Goal: Task Accomplishment & Management: Manage account settings

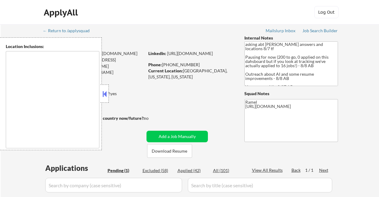
click at [102, 93] on button at bounding box center [104, 93] width 7 height 9
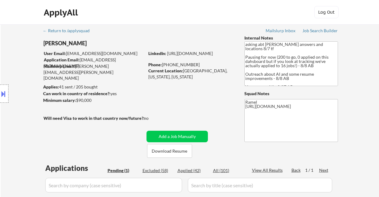
scroll to position [122, 0]
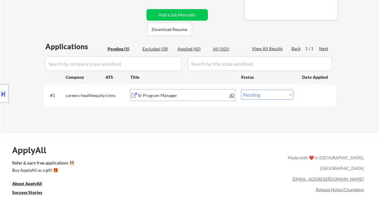
click at [158, 98] on div "Sr Program Manager" at bounding box center [184, 95] width 92 height 6
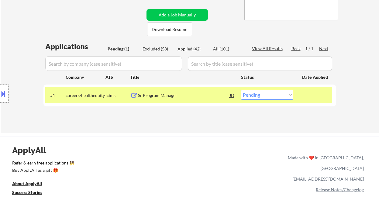
drag, startPoint x: 15, startPoint y: 55, endPoint x: 65, endPoint y: 142, distance: 99.9
click at [15, 55] on div "Location Inclusions:" at bounding box center [54, 93] width 109 height 113
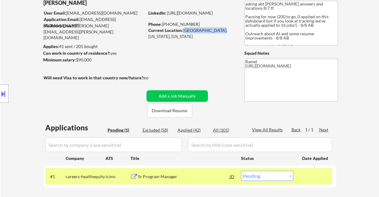
drag, startPoint x: 183, startPoint y: 30, endPoint x: 216, endPoint y: 30, distance: 33.1
click at [217, 30] on div "Current Location: Chesapeake Beach, Maryland, Maryland" at bounding box center [191, 33] width 86 height 12
copy div "Chesapeake Beach"
click at [263, 180] on select "Choose an option... Pending Applied Excluded (Questions) Excluded (Expired) Exc…" at bounding box center [267, 176] width 52 height 10
select select ""applied""
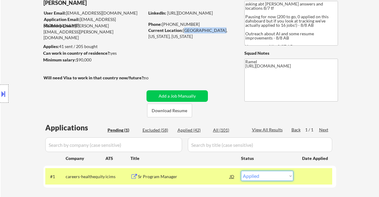
click at [241, 171] on select "Choose an option... Pending Applied Excluded (Questions) Excluded (Expired) Exc…" at bounding box center [267, 176] width 52 height 10
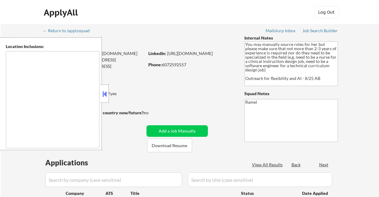
select select ""pending""
drag, startPoint x: 105, startPoint y: 97, endPoint x: 109, endPoint y: 93, distance: 5.4
click at [105, 97] on button at bounding box center [104, 93] width 7 height 9
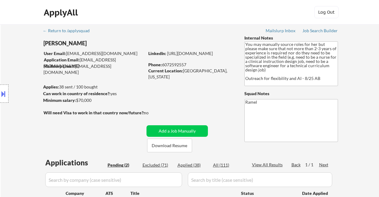
scroll to position [81, 0]
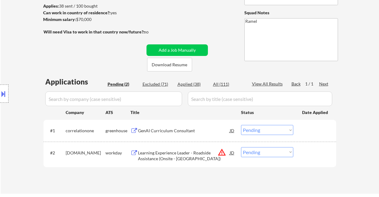
click at [26, 9] on div "← Return to /applysquad Mailslurp Inbox Job Search Builder [PERSON_NAME] User E…" at bounding box center [190, 68] width 378 height 250
click at [159, 132] on div "GenAI Curriculum Consultant" at bounding box center [184, 131] width 92 height 6
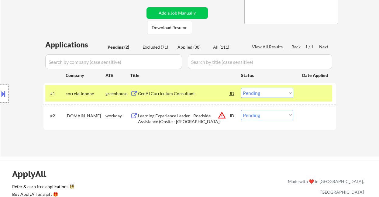
scroll to position [122, 0]
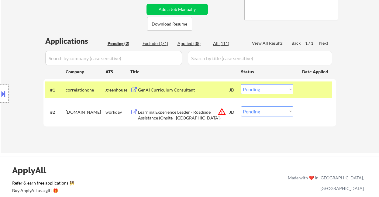
click at [259, 91] on select "Choose an option... Pending Applied Excluded (Questions) Excluded (Expired) Exc…" at bounding box center [267, 89] width 52 height 10
click at [241, 84] on select "Choose an option... Pending Applied Excluded (Questions) Excluded (Expired) Exc…" at bounding box center [267, 89] width 52 height 10
click at [182, 116] on div "Learning Experience Leader - Roadside Assistance (Onsite - Nashville)" at bounding box center [184, 115] width 92 height 12
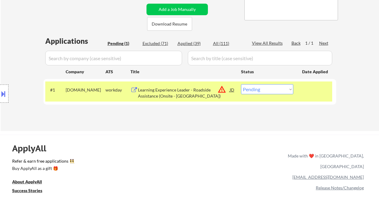
drag, startPoint x: 290, startPoint y: 87, endPoint x: 287, endPoint y: 94, distance: 7.2
click at [290, 87] on select "Choose an option... Pending Applied Excluded (Questions) Excluded (Expired) Exc…" at bounding box center [267, 89] width 52 height 10
select select ""excluded__bad_match_""
click at [241, 84] on select "Choose an option... Pending Applied Excluded (Questions) Excluded (Expired) Exc…" at bounding box center [267, 89] width 52 height 10
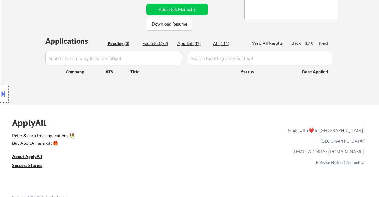
drag, startPoint x: 24, startPoint y: 49, endPoint x: 34, endPoint y: 17, distance: 33.5
click at [24, 49] on div "Location Inclusions:" at bounding box center [54, 93] width 109 height 113
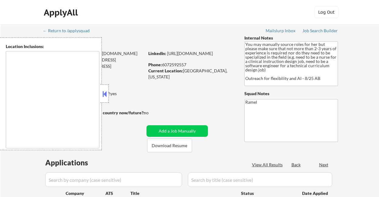
select select ""pending""
click at [105, 94] on button at bounding box center [104, 93] width 7 height 9
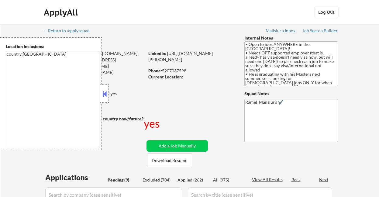
select select ""pending""
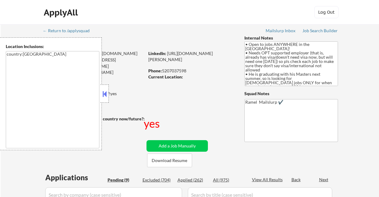
select select ""pending""
click at [104, 94] on button at bounding box center [104, 93] width 7 height 9
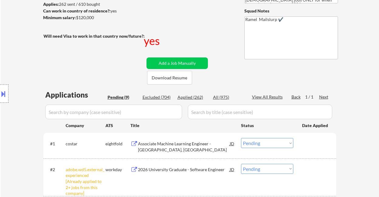
scroll to position [122, 0]
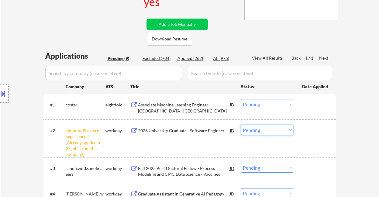
click at [264, 133] on select "Choose an option... Pending Applied Excluded (Questions) Excluded (Expired) Exc…" at bounding box center [267, 130] width 52 height 10
click at [241, 125] on select "Choose an option... Pending Applied Excluded (Questions) Excluded (Expired) Exc…" at bounding box center [267, 130] width 52 height 10
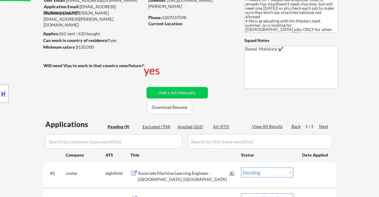
scroll to position [40, 0]
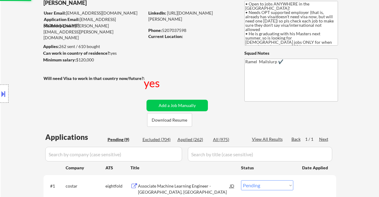
select select ""pending""
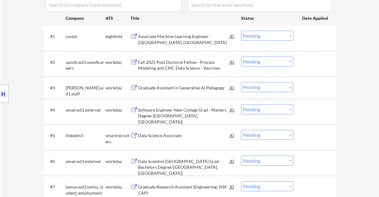
scroll to position [243, 0]
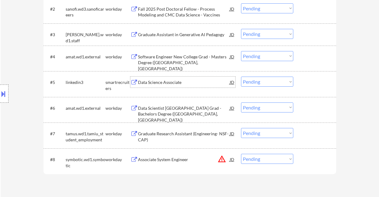
click at [174, 84] on div "Data Science Associate" at bounding box center [184, 82] width 92 height 6
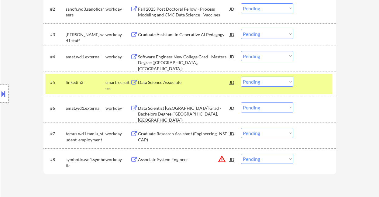
click at [6, 96] on button at bounding box center [3, 94] width 7 height 10
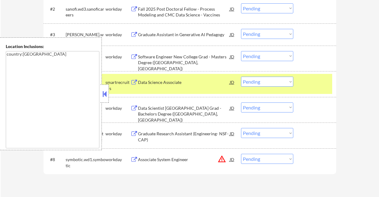
click at [104, 94] on button at bounding box center [104, 93] width 7 height 9
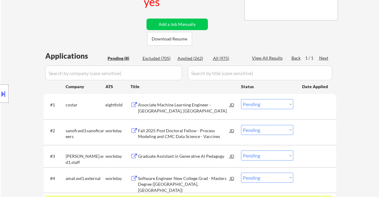
scroll to position [202, 0]
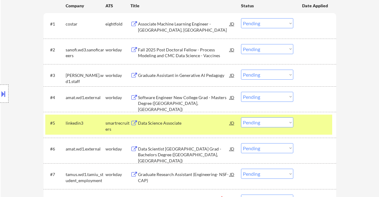
drag, startPoint x: 262, startPoint y: 122, endPoint x: 263, endPoint y: 127, distance: 4.8
click at [262, 122] on select "Choose an option... Pending Applied Excluded (Questions) Excluded (Expired) Exc…" at bounding box center [267, 122] width 52 height 10
click at [241, 117] on select "Choose an option... Pending Applied Excluded (Questions) Excluded (Expired) Exc…" at bounding box center [267, 122] width 52 height 10
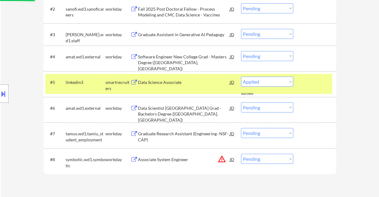
select select ""pending""
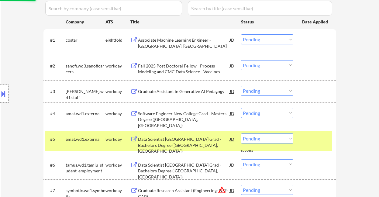
scroll to position [162, 0]
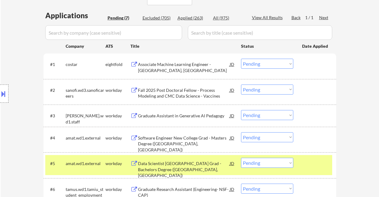
click at [168, 96] on div "Fall 2025 Post Doctoral Fellow - Process Modeling and CMC Data Science - Vaccin…" at bounding box center [184, 93] width 92 height 12
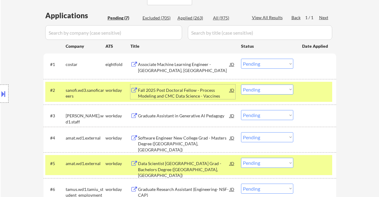
click at [258, 89] on select "Choose an option... Pending Applied Excluded (Questions) Excluded (Expired) Exc…" at bounding box center [267, 89] width 52 height 10
click at [241, 84] on select "Choose an option... Pending Applied Excluded (Questions) Excluded (Expired) Exc…" at bounding box center [267, 89] width 52 height 10
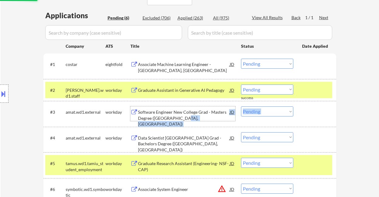
drag, startPoint x: 180, startPoint y: 117, endPoint x: 199, endPoint y: 101, distance: 24.1
click at [199, 101] on div "#3 amat.wd1.external workday Software Engineer New College Grad - Masters Degre…" at bounding box center [189, 114] width 293 height 26
click at [197, 88] on div "Graduate Assistant in Generative AI Pedagogy" at bounding box center [184, 90] width 92 height 6
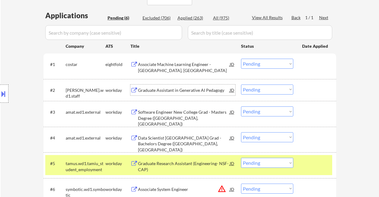
click at [252, 91] on select "Choose an option... Pending Applied Excluded (Questions) Excluded (Expired) Exc…" at bounding box center [267, 89] width 52 height 10
click at [241, 84] on select "Choose an option... Pending Applied Excluded (Questions) Excluded (Expired) Exc…" at bounding box center [267, 89] width 52 height 10
click at [187, 113] on div "Software Engineer New College Grad - Masters Degree (Santa Clara, CA)" at bounding box center [184, 118] width 92 height 18
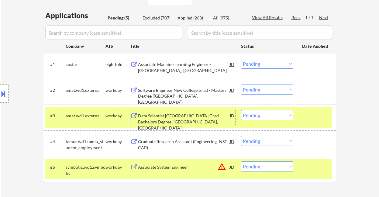
drag, startPoint x: 264, startPoint y: 90, endPoint x: 266, endPoint y: 94, distance: 4.6
click at [264, 90] on select "Choose an option... Pending Applied Excluded (Questions) Excluded (Expired) Exc…" at bounding box center [267, 89] width 52 height 10
click at [241, 84] on select "Choose an option... Pending Applied Excluded (Questions) Excluded (Expired) Exc…" at bounding box center [267, 89] width 52 height 10
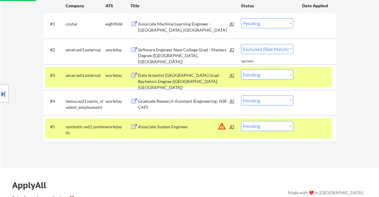
click at [189, 78] on div "Data Scientist New College Grad - Bachelors Degree (Santa Clara, CA)" at bounding box center [184, 81] width 92 height 18
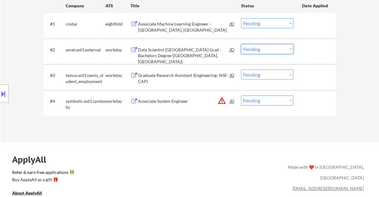
click at [270, 51] on select "Choose an option... Pending Applied Excluded (Questions) Excluded (Expired) Exc…" at bounding box center [267, 49] width 52 height 10
click at [241, 44] on select "Choose an option... Pending Applied Excluded (Questions) Excluded (Expired) Exc…" at bounding box center [267, 49] width 52 height 10
click at [194, 75] on div "Graduate Research Assistant (Engineering- NSF-CAP)" at bounding box center [184, 78] width 92 height 12
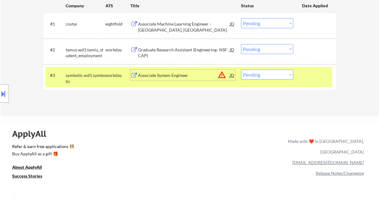
drag, startPoint x: 248, startPoint y: 49, endPoint x: 261, endPoint y: 53, distance: 13.7
click at [248, 49] on select "Choose an option... Pending Applied Excluded (Questions) Excluded (Expired) Exc…" at bounding box center [267, 49] width 52 height 10
click at [241, 44] on select "Choose an option... Pending Applied Excluded (Questions) Excluded (Expired) Exc…" at bounding box center [267, 49] width 52 height 10
click at [188, 76] on div "Associate System Engineer" at bounding box center [184, 75] width 92 height 6
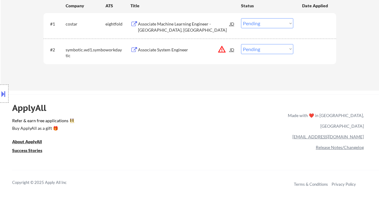
click at [275, 50] on select "Choose an option... Pending Applied Excluded (Questions) Excluded (Expired) Exc…" at bounding box center [267, 49] width 52 height 10
select select ""excluded__salary_""
click at [241, 44] on select "Choose an option... Pending Applied Excluded (Questions) Excluded (Expired) Exc…" at bounding box center [267, 49] width 52 height 10
click at [182, 25] on div "Associate Machine Learning Engineer - Sunnyvale, CA" at bounding box center [184, 27] width 92 height 12
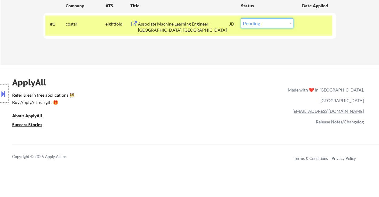
click at [265, 26] on select "Choose an option... Pending Applied Excluded (Questions) Excluded (Expired) Exc…" at bounding box center [267, 23] width 52 height 10
select select ""excluded__bad_match_""
click at [241, 18] on select "Choose an option... Pending Applied Excluded (Questions) Excluded (Expired) Exc…" at bounding box center [267, 23] width 52 height 10
click at [180, 84] on div "ApplyAll Refer & earn free applications 👯‍♀️ Buy ApplyAll as a gift 🎁 About App…" at bounding box center [189, 121] width 379 height 96
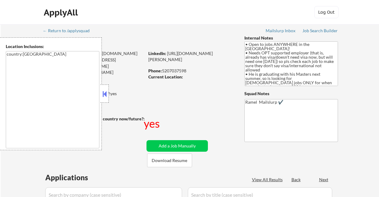
click at [102, 94] on button at bounding box center [104, 93] width 7 height 9
select select ""pending""
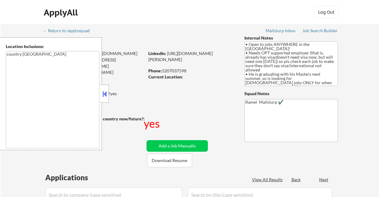
select select ""pending""
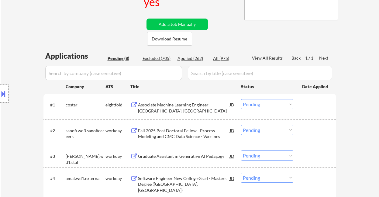
click at [196, 59] on div "Applied (262)" at bounding box center [192, 58] width 30 height 6
click at [197, 59] on div "Applied (262)" at bounding box center [192, 58] width 30 height 6
click at [281, 58] on div "View All Results" at bounding box center [268, 58] width 33 height 6
select select ""applied""
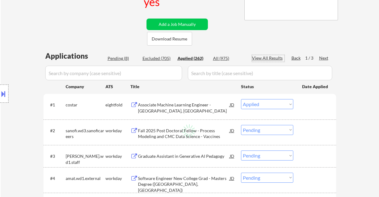
select select ""applied""
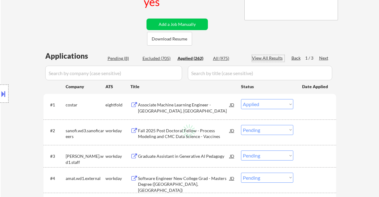
select select ""applied""
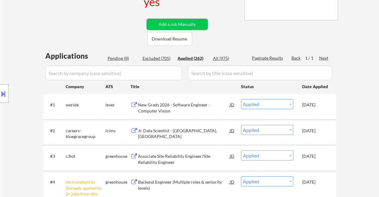
select select ""applied""
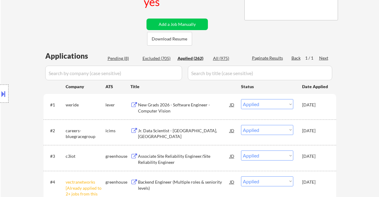
select select ""applied""
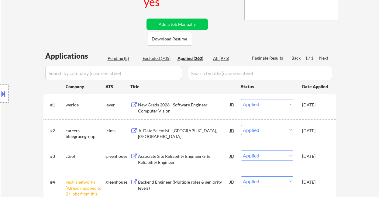
select select ""applied""
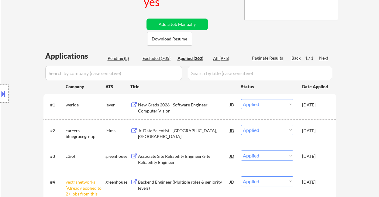
select select ""applied""
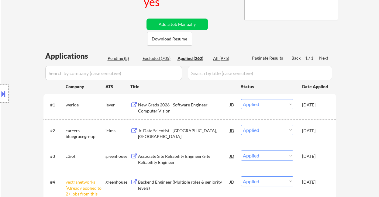
select select ""applied""
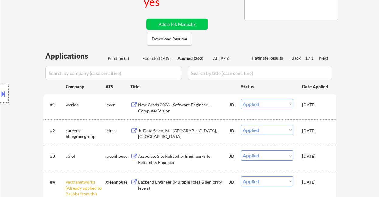
select select ""applied""
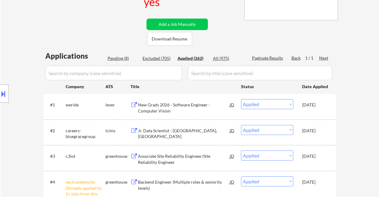
select select ""applied""
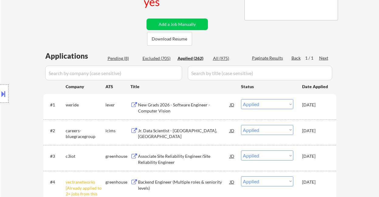
select select ""applied""
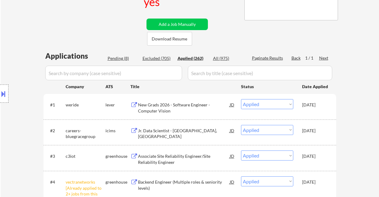
select select ""applied""
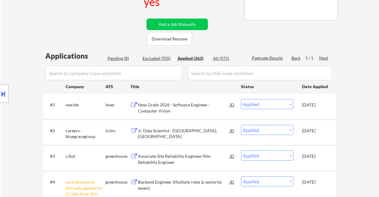
select select ""applied""
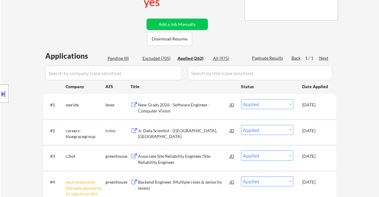
select select ""applied""
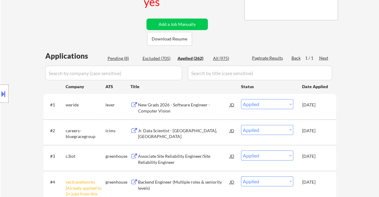
select select ""applied""
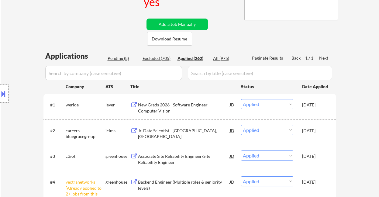
select select ""applied""
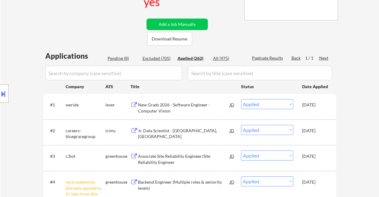
select select ""applied""
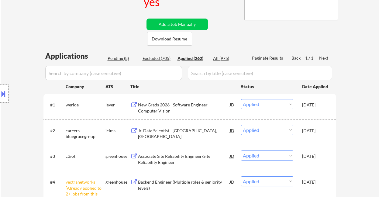
select select ""applied""
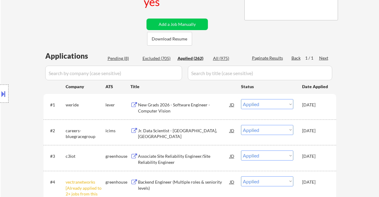
select select ""applied""
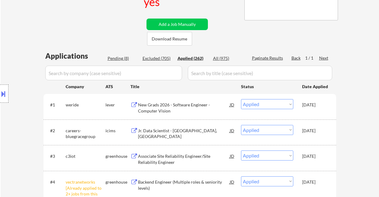
select select ""applied""
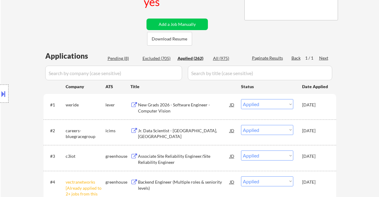
select select ""applied""
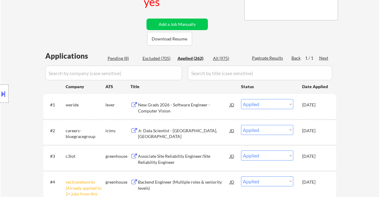
select select ""applied""
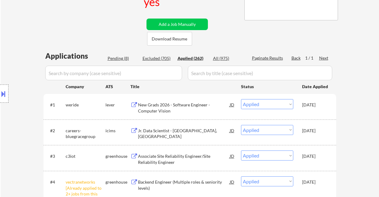
select select ""applied""
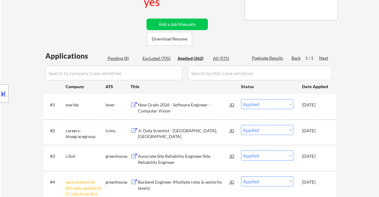
select select ""applied""
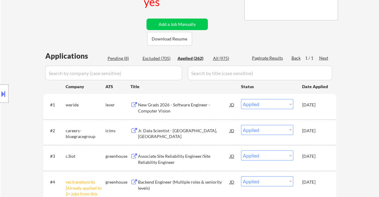
select select ""applied""
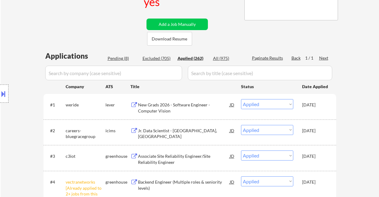
select select ""applied""
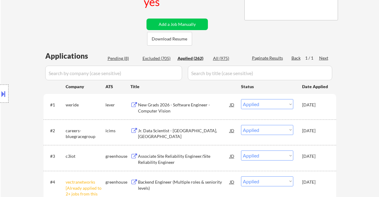
select select ""applied""
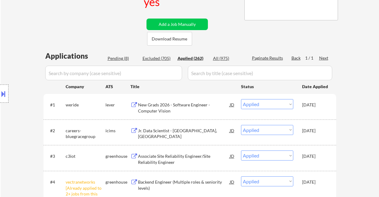
select select ""applied""
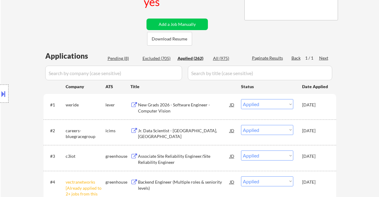
select select ""applied""
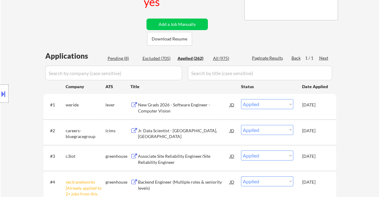
select select ""applied""
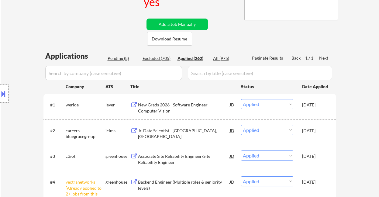
select select ""applied""
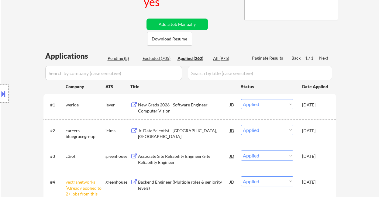
select select ""applied""
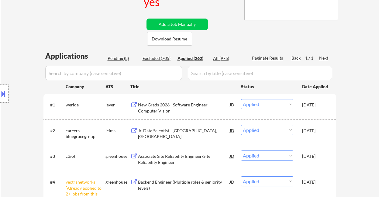
select select ""applied""
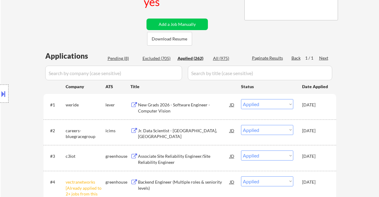
select select ""applied""
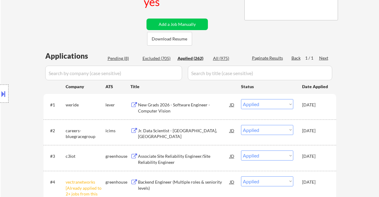
select select ""applied""
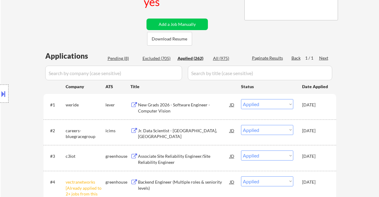
select select ""applied""
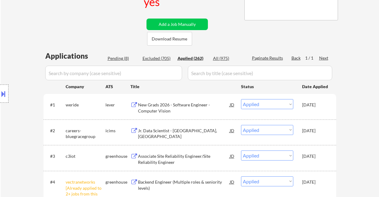
select select ""applied""
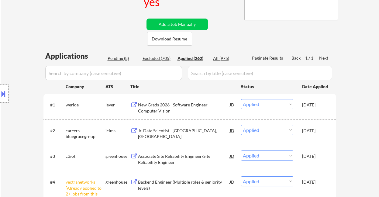
select select ""applied""
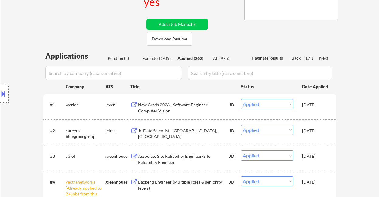
select select ""applied""
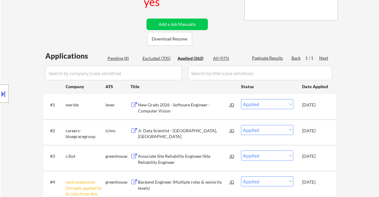
select select ""applied""
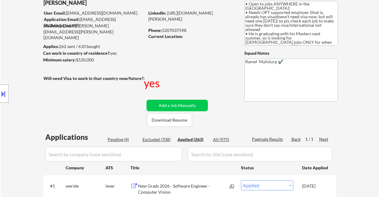
scroll to position [0, 0]
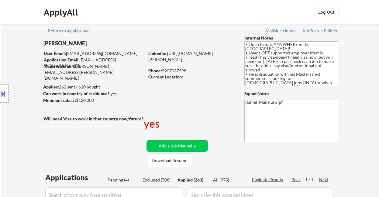
click at [177, 68] on div "Phone: 5207037598" at bounding box center [191, 71] width 86 height 6
copy div "5207037598"
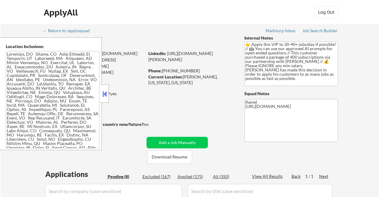
select select ""pending""
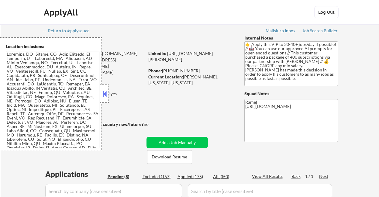
select select ""pending""
click at [107, 90] on button at bounding box center [104, 93] width 7 height 9
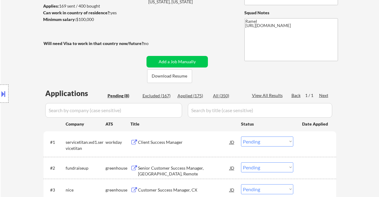
scroll to position [122, 0]
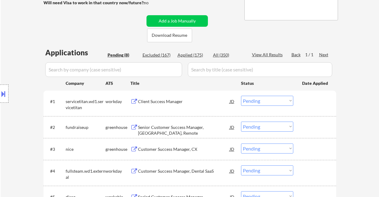
click at [171, 125] on div "Senior Customer Success Manager, USA, Remote" at bounding box center [184, 130] width 92 height 12
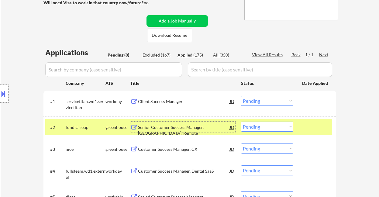
click at [232, 128] on div "JD" at bounding box center [232, 127] width 6 height 11
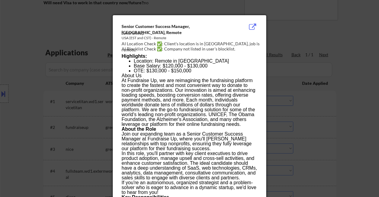
click at [174, 81] on p "At Fundraise Up, we are reimagining the fundraising platform to create the fast…" at bounding box center [190, 102] width 136 height 49
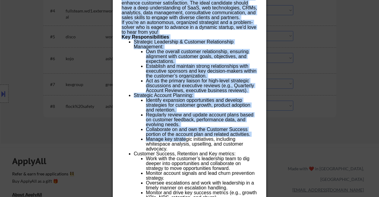
drag, startPoint x: 119, startPoint y: 23, endPoint x: 186, endPoint y: 136, distance: 131.3
click at [186, 136] on div "Senior Customer Success Manager, USA, Remote fundraiseup USA (EST and CST) - Re…" at bounding box center [189, 149] width 153 height 589
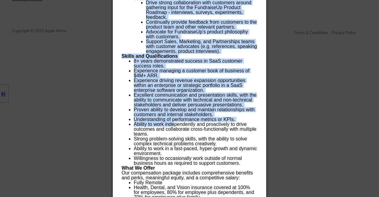
scroll to position [540, 0]
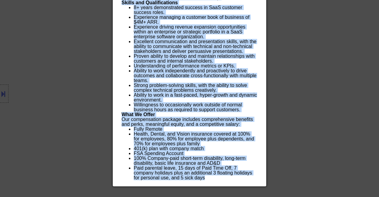
copy div "Senior Customer Success Manager, USA, Remote fundraiseup USA (EST and CST) - Re…"
drag, startPoint x: 122, startPoint y: 65, endPoint x: 217, endPoint y: 179, distance: 147.6
copy div "Senior Customer Success Manager, USA, Remote fundraiseup USA (EST and CST) - Re…"
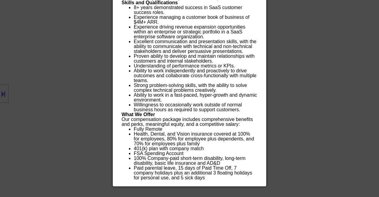
click at [87, 40] on div at bounding box center [189, 98] width 379 height 197
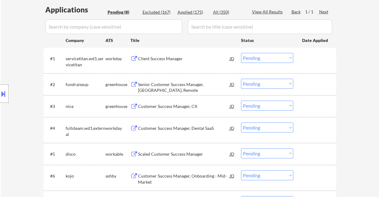
scroll to position [175, 0]
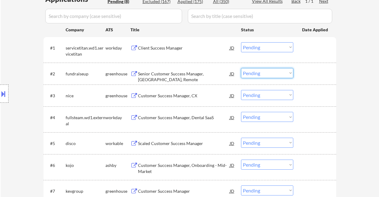
click at [259, 75] on select "Choose an option... Pending Applied Excluded (Questions) Excluded (Expired) Exc…" at bounding box center [267, 73] width 52 height 10
click at [241, 68] on select "Choose an option... Pending Applied Excluded (Questions) Excluded (Expired) Exc…" at bounding box center [267, 73] width 52 height 10
click at [170, 96] on div "Customer Success Manager, CX" at bounding box center [184, 96] width 92 height 6
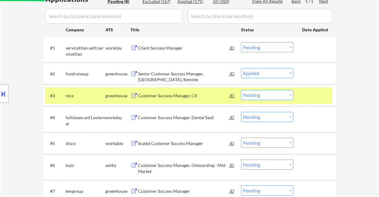
select select ""pending""
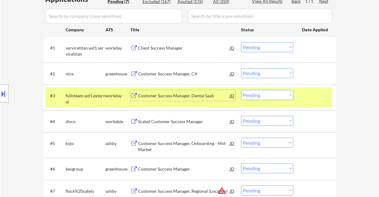
click at [166, 121] on div "Scaled Customer Success Manager" at bounding box center [184, 122] width 92 height 6
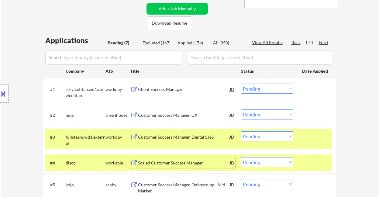
scroll to position [53, 0]
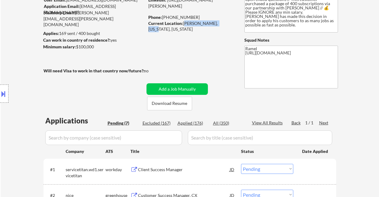
drag, startPoint x: 183, startPoint y: 22, endPoint x: 221, endPoint y: 22, distance: 37.7
click at [221, 22] on div "Current Location: Marcellus, New York, New York" at bounding box center [191, 26] width 86 height 12
copy div "Marcellus, New York"
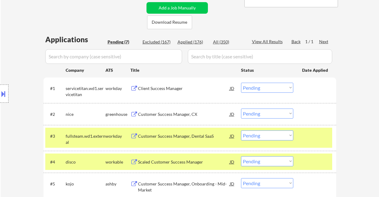
scroll to position [175, 0]
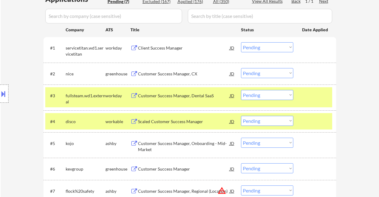
click at [252, 119] on select "Choose an option... Pending Applied Excluded (Questions) Excluded (Expired) Exc…" at bounding box center [267, 121] width 52 height 10
click at [241, 116] on select "Choose an option... Pending Applied Excluded (Questions) Excluded (Expired) Exc…" at bounding box center [267, 121] width 52 height 10
select select ""pending""
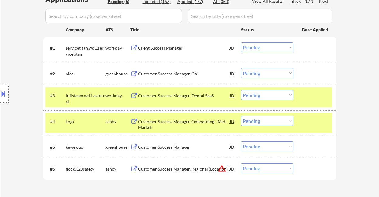
scroll to position [216, 0]
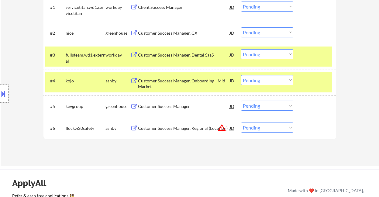
click at [158, 106] on div "Customer Success Manager" at bounding box center [184, 106] width 92 height 6
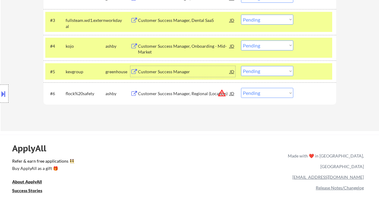
scroll to position [256, 0]
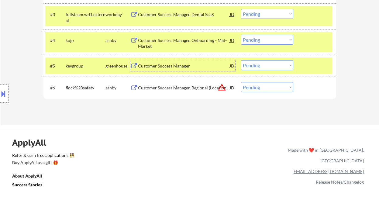
click at [278, 67] on select "Choose an option... Pending Applied Excluded (Questions) Excluded (Expired) Exc…" at bounding box center [267, 65] width 52 height 10
click at [241, 60] on select "Choose an option... Pending Applied Excluded (Questions) Excluded (Expired) Exc…" at bounding box center [267, 65] width 52 height 10
select select ""pending""
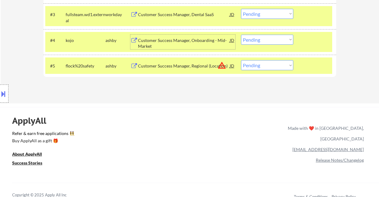
click at [180, 42] on div "Customer Success Manager, Onboarding - Mid-Market" at bounding box center [184, 43] width 92 height 12
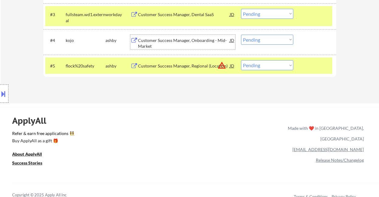
click at [267, 39] on select "Choose an option... Pending Applied Excluded (Questions) Excluded (Expired) Exc…" at bounding box center [267, 40] width 52 height 10
click at [241, 35] on select "Choose an option... Pending Applied Excluded (Questions) Excluded (Expired) Exc…" at bounding box center [267, 40] width 52 height 10
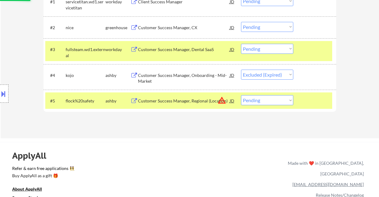
scroll to position [216, 0]
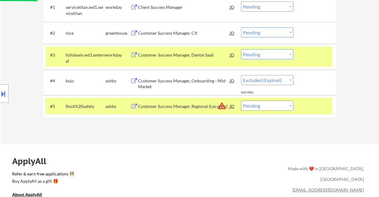
select select ""pending""
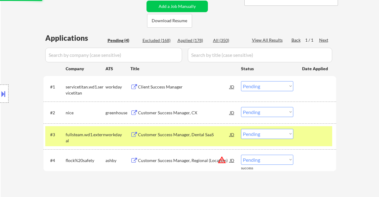
scroll to position [135, 0]
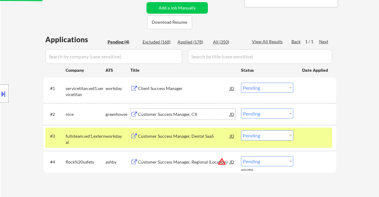
click at [168, 115] on div "Customer Success Manager, CX" at bounding box center [184, 114] width 92 height 6
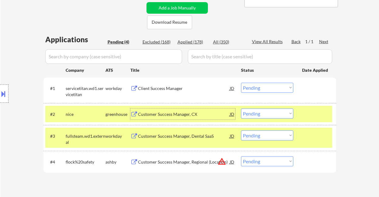
click at [167, 87] on div "Client Success Manager" at bounding box center [184, 88] width 92 height 6
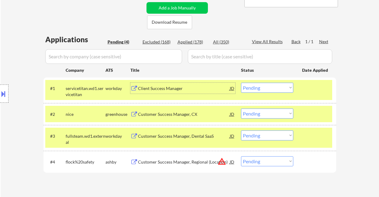
click at [273, 115] on select "Choose an option... Pending Applied Excluded (Questions) Excluded (Expired) Exc…" at bounding box center [267, 113] width 52 height 10
click at [241, 108] on select "Choose an option... Pending Applied Excluded (Questions) Excluded (Expired) Exc…" at bounding box center [267, 113] width 52 height 10
select select ""pending""
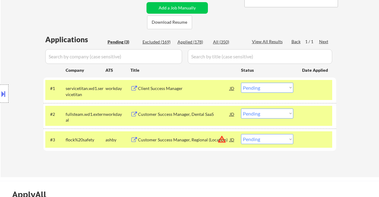
click at [265, 90] on select "Choose an option... Pending Applied Excluded (Questions) Excluded (Expired) Exc…" at bounding box center [267, 88] width 52 height 10
click at [241, 83] on select "Choose an option... Pending Applied Excluded (Questions) Excluded (Expired) Exc…" at bounding box center [267, 88] width 52 height 10
click at [171, 115] on div "Customer Success Manager, Dental SaaS" at bounding box center [184, 114] width 92 height 6
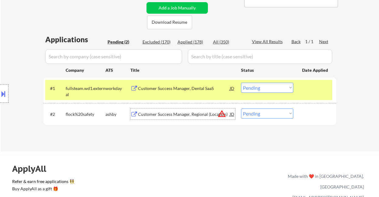
click at [259, 82] on div "#1 fullsteam.wd1.external workday Customer Success Manager, Dental SaaS JD Choo…" at bounding box center [188, 90] width 287 height 20
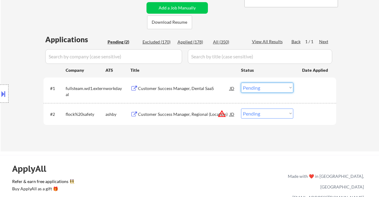
drag, startPoint x: 256, startPoint y: 84, endPoint x: 259, endPoint y: 92, distance: 9.5
click at [257, 85] on select "Choose an option... Pending Applied Excluded (Questions) Excluded (Expired) Exc…" at bounding box center [267, 88] width 52 height 10
click at [241, 83] on select "Choose an option... Pending Applied Excluded (Questions) Excluded (Expired) Exc…" at bounding box center [267, 88] width 52 height 10
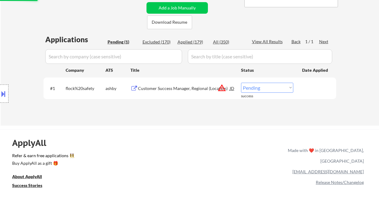
click at [164, 87] on div "Customer Success Manager, Regional (Location)" at bounding box center [184, 88] width 92 height 6
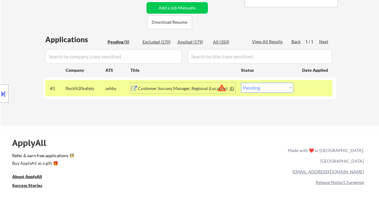
click at [287, 90] on select "Choose an option... Pending Applied Excluded (Questions) Excluded (Expired) Exc…" at bounding box center [267, 88] width 52 height 10
select select ""excluded__location_""
click at [241, 83] on select "Choose an option... Pending Applied Excluded (Questions) Excluded (Expired) Exc…" at bounding box center [267, 88] width 52 height 10
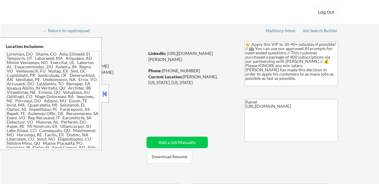
select select ""pending""
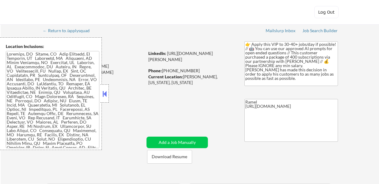
select select ""pending""
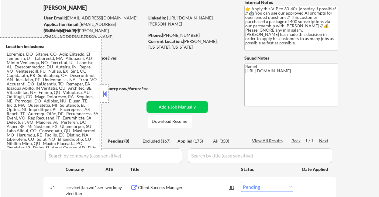
scroll to position [40, 0]
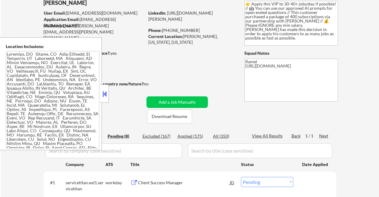
click at [199, 136] on div "Applied (175)" at bounding box center [192, 136] width 30 height 6
select select ""applied""
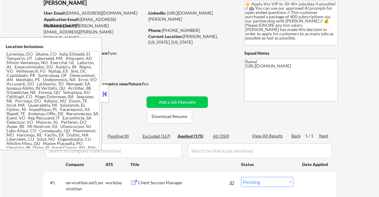
select select ""applied""
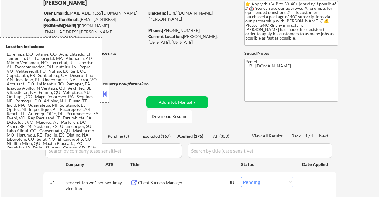
select select ""applied""
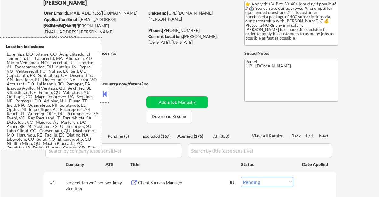
select select ""applied""
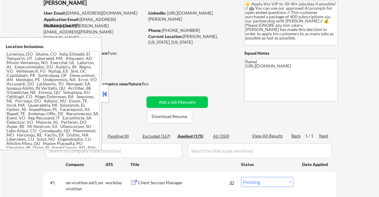
select select ""applied""
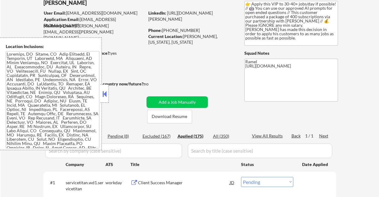
select select ""applied""
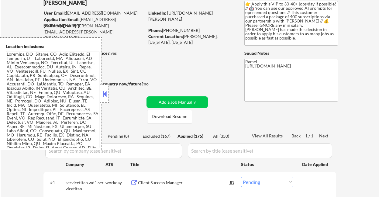
select select ""applied""
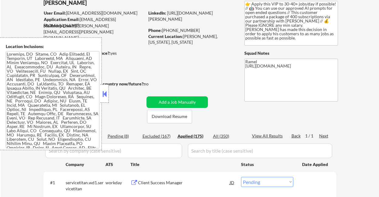
select select ""applied""
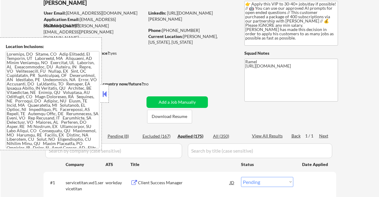
select select ""applied""
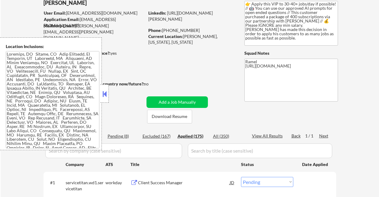
select select ""applied""
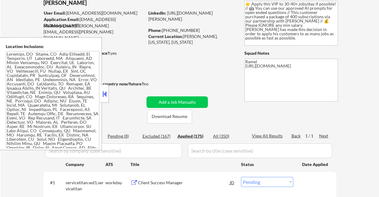
select select ""applied""
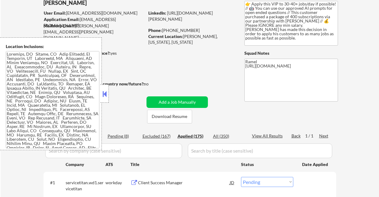
select select ""applied""
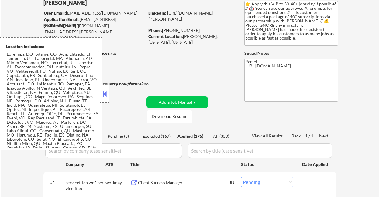
select select ""applied""
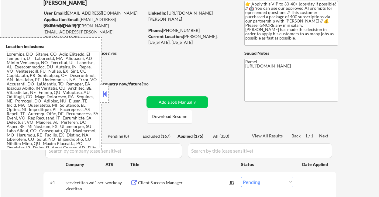
select select ""applied""
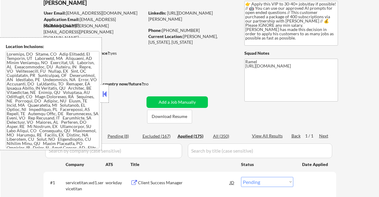
select select ""applied""
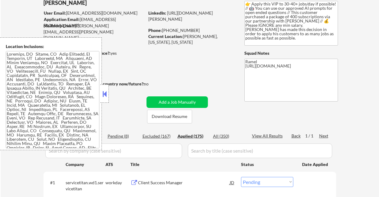
select select ""applied""
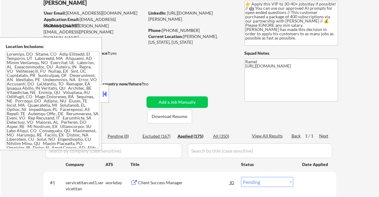
select select ""applied""
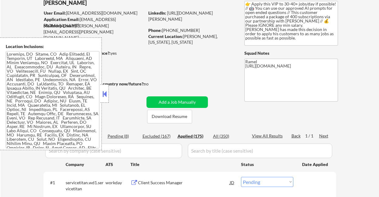
select select ""applied""
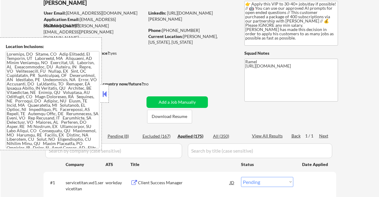
select select ""applied""
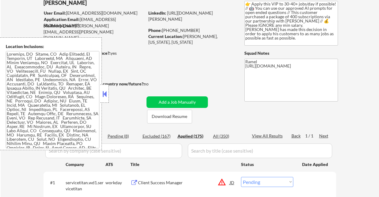
select select ""applied""
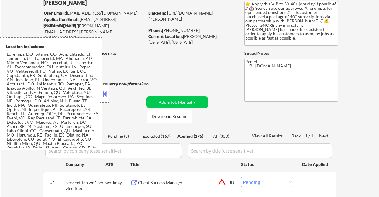
select select ""applied""
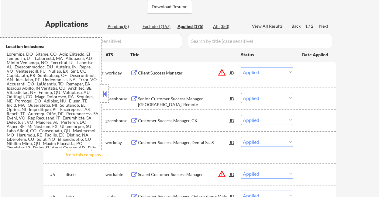
click at [266, 25] on div "View All Results" at bounding box center [268, 26] width 33 height 6
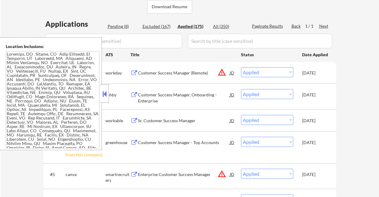
click at [108, 95] on div at bounding box center [104, 93] width 9 height 18
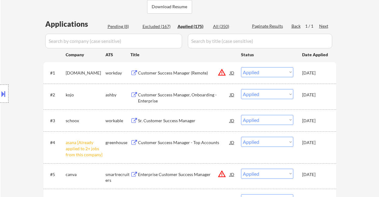
select select ""applied""
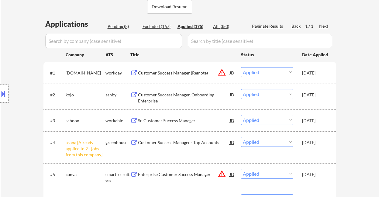
select select ""applied""
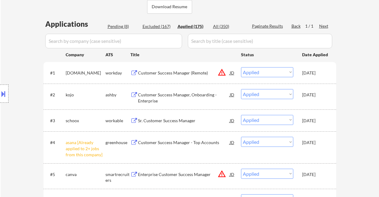
select select ""applied""
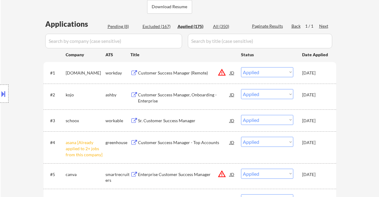
select select ""applied""
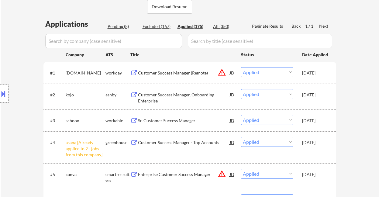
select select ""applied""
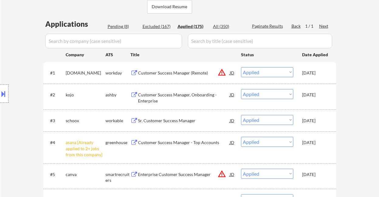
select select ""applied""
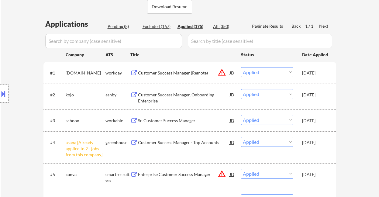
select select ""applied""
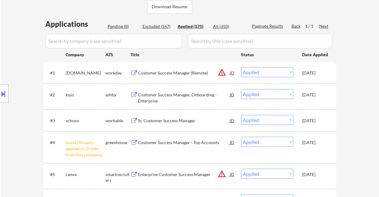
select select ""applied""
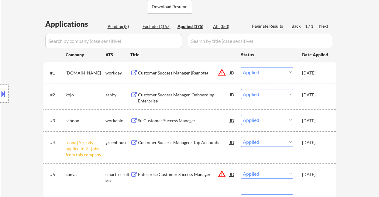
select select ""applied""
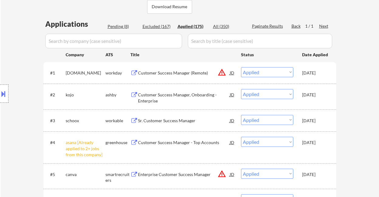
select select ""applied""
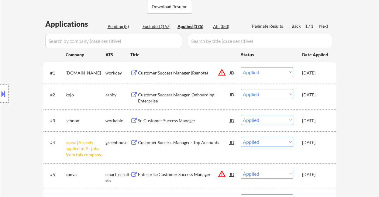
select select ""applied""
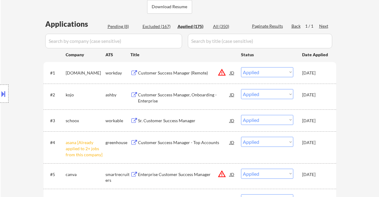
select select ""applied""
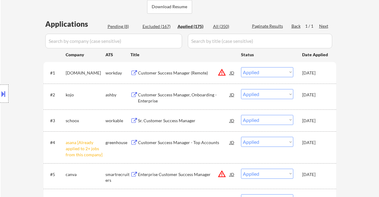
select select ""applied""
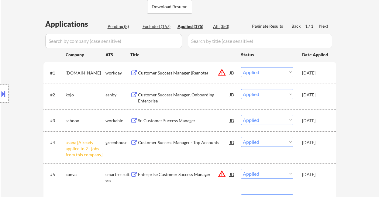
select select ""applied""
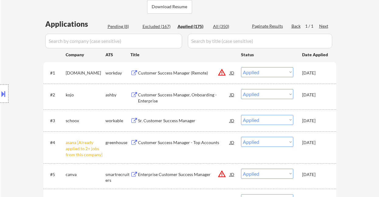
select select ""applied""
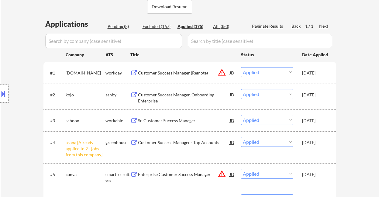
select select ""applied""
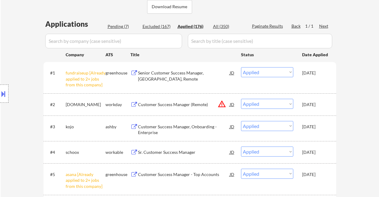
select select ""applied""
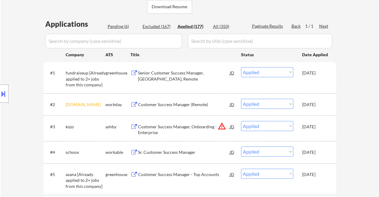
select select ""applied""
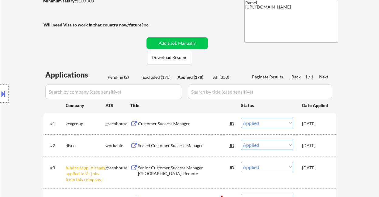
scroll to position [0, 0]
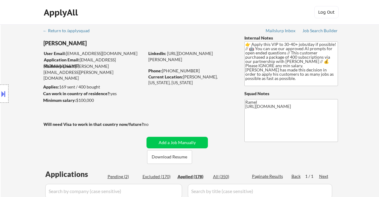
click at [180, 62] on link "https://www.linkedin.com/in/zachary-anderson-384021151/" at bounding box center [180, 56] width 64 height 11
drag, startPoint x: 191, startPoint y: 71, endPoint x: 163, endPoint y: 71, distance: 28.0
click at [163, 71] on div "Phone: 315-439-6461" at bounding box center [191, 71] width 86 height 6
copy div "315-439-6461"
select select ""applied""
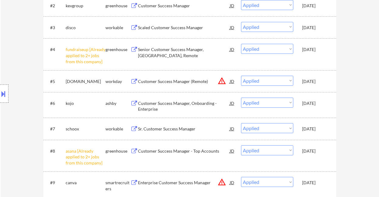
scroll to position [122, 0]
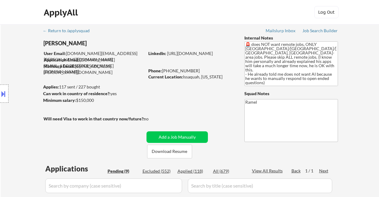
select select ""pending""
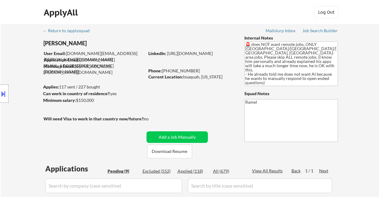
select select ""pending""
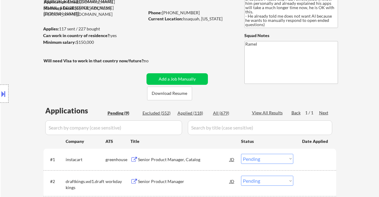
scroll to position [122, 0]
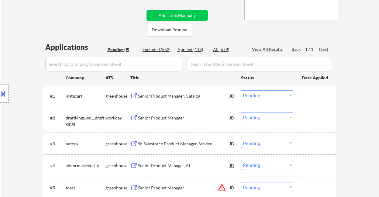
click at [174, 97] on div "Senior Product Manager, Catalog" at bounding box center [184, 96] width 92 height 6
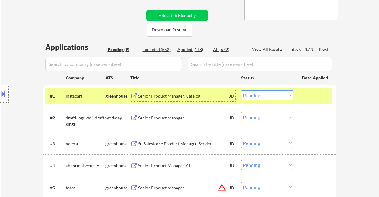
click at [159, 146] on div "Sr. Salesforce Product Manager, Service" at bounding box center [184, 144] width 92 height 6
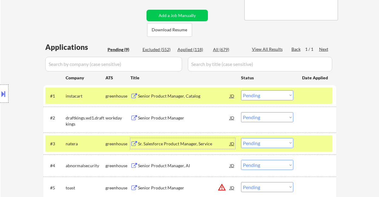
click at [269, 142] on select "Choose an option... Pending Applied Excluded (Questions) Excluded (Expired) Exc…" at bounding box center [267, 143] width 52 height 10
click at [241, 138] on select "Choose an option... Pending Applied Excluded (Questions) Excluded (Expired) Exc…" at bounding box center [267, 143] width 52 height 10
click at [177, 96] on div "Senior Product Manager, Catalog" at bounding box center [184, 96] width 92 height 6
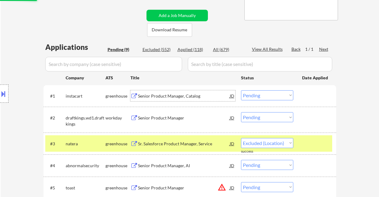
select select ""pending""
click at [275, 99] on select "Choose an option... Pending Applied Excluded (Questions) Excluded (Expired) Exc…" at bounding box center [267, 95] width 52 height 10
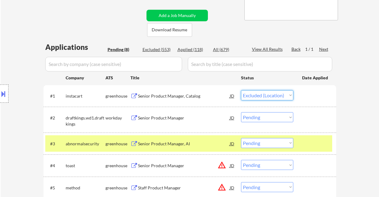
click at [241, 90] on select "Choose an option... Pending Applied Excluded (Questions) Excluded (Expired) Exc…" at bounding box center [267, 95] width 52 height 10
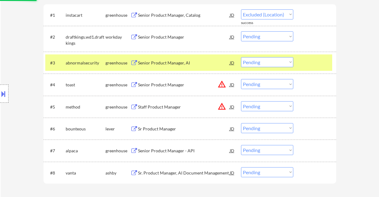
select select ""pending""
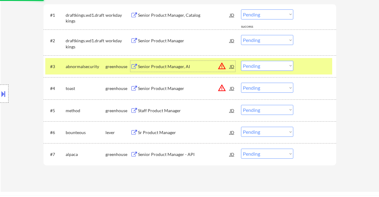
click at [156, 62] on div "Senior Product Manager, AI" at bounding box center [184, 66] width 92 height 11
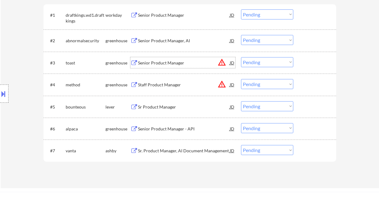
drag, startPoint x: 267, startPoint y: 38, endPoint x: 273, endPoint y: 43, distance: 7.1
click at [267, 38] on select "Choose an option... Pending Applied Excluded (Questions) Excluded (Expired) Exc…" at bounding box center [267, 40] width 52 height 10
click at [241, 35] on select "Choose an option... Pending Applied Excluded (Questions) Excluded (Expired) Exc…" at bounding box center [267, 40] width 52 height 10
click at [183, 131] on div "Senior Product Manager - API" at bounding box center [184, 129] width 92 height 6
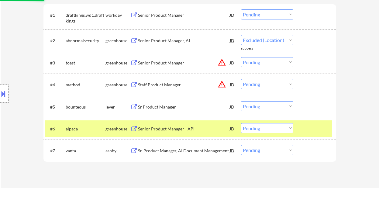
select select ""pending""
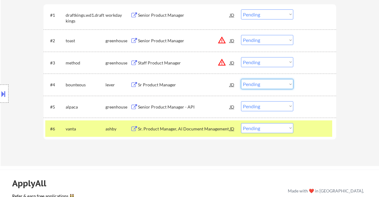
click at [265, 86] on select "Choose an option... Pending Applied Excluded (Questions) Excluded (Expired) Exc…" at bounding box center [267, 84] width 52 height 10
click at [241, 79] on select "Choose an option... Pending Applied Excluded (Questions) Excluded (Expired) Exc…" at bounding box center [267, 84] width 52 height 10
click at [177, 87] on div "Sr Product Manager" at bounding box center [184, 85] width 92 height 6
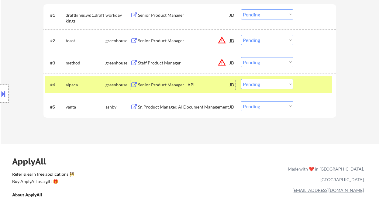
drag, startPoint x: 255, startPoint y: 88, endPoint x: 258, endPoint y: 88, distance: 3.2
click at [255, 88] on select "Choose an option... Pending Applied Excluded (Questions) Excluded (Expired) Exc…" at bounding box center [267, 84] width 52 height 10
click at [241, 79] on select "Choose an option... Pending Applied Excluded (Questions) Excluded (Expired) Exc…" at bounding box center [267, 84] width 52 height 10
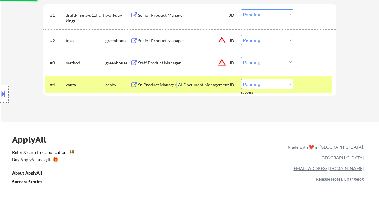
click at [176, 85] on div "Sr. Product Manager, AI Document Management" at bounding box center [184, 85] width 92 height 6
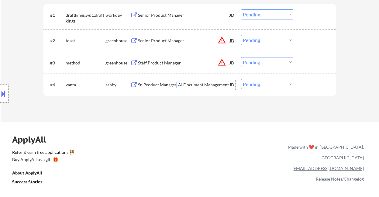
click at [270, 85] on select "Choose an option... Pending Applied Excluded (Questions) Excluded (Expired) Exc…" at bounding box center [267, 84] width 52 height 10
select select ""excluded__location_""
click at [241, 79] on select "Choose an option... Pending Applied Excluded (Questions) Excluded (Expired) Exc…" at bounding box center [267, 84] width 52 height 10
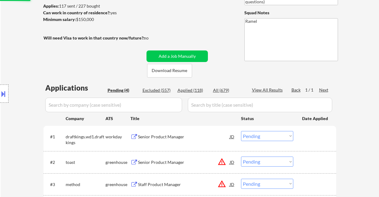
click at [176, 136] on div "Senior Product Manager" at bounding box center [184, 137] width 92 height 6
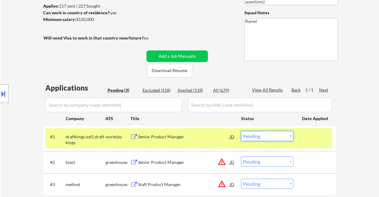
drag, startPoint x: 250, startPoint y: 131, endPoint x: 259, endPoint y: 140, distance: 13.1
click at [250, 131] on select "Choose an option... Pending Applied Excluded (Questions) Excluded (Expired) Exc…" at bounding box center [267, 136] width 52 height 10
click at [241, 131] on select "Choose an option... Pending Applied Excluded (Questions) Excluded (Expired) Exc…" at bounding box center [267, 136] width 52 height 10
click at [166, 160] on div "Senior Product Manager" at bounding box center [184, 162] width 92 height 6
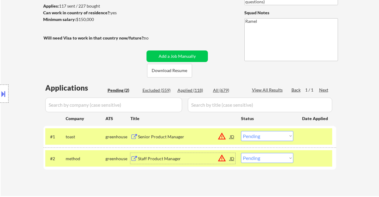
drag, startPoint x: 259, startPoint y: 135, endPoint x: 262, endPoint y: 139, distance: 4.9
click at [259, 135] on select "Choose an option... Pending Applied Excluded (Questions) Excluded (Expired) Exc…" at bounding box center [267, 136] width 52 height 10
click at [241, 131] on select "Choose an option... Pending Applied Excluded (Questions) Excluded (Expired) Exc…" at bounding box center [267, 136] width 52 height 10
click at [187, 158] on div "Staff Product Manager" at bounding box center [184, 159] width 92 height 6
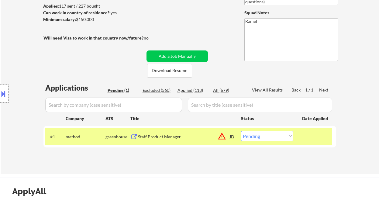
click at [259, 136] on select "Choose an option... Pending Applied Excluded (Questions) Excluded (Expired) Exc…" at bounding box center [267, 136] width 52 height 10
select select ""excluded__location_""
click at [241, 131] on select "Choose an option... Pending Applied Excluded (Questions) Excluded (Expired) Exc…" at bounding box center [267, 136] width 52 height 10
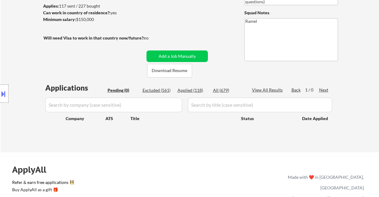
drag, startPoint x: 15, startPoint y: 58, endPoint x: 75, endPoint y: 65, distance: 60.6
click at [15, 58] on div "Location Inclusions: remote" at bounding box center [54, 93] width 109 height 113
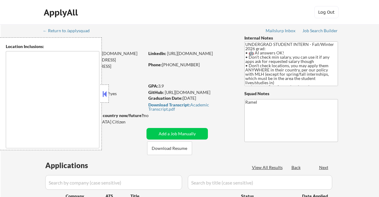
type textarea "country:[GEOGRAPHIC_DATA]"
select select ""pending""
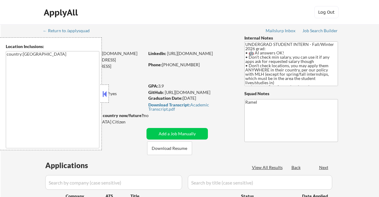
select select ""pending""
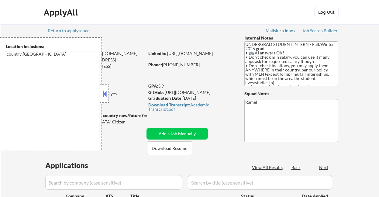
select select ""pending""
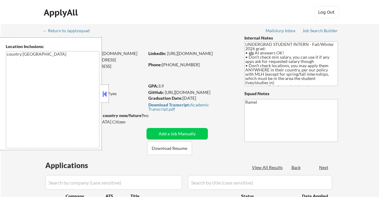
select select ""pending""
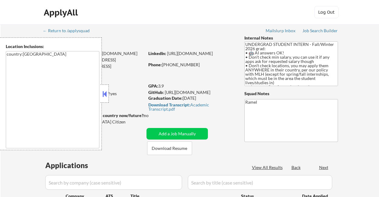
select select ""pending""
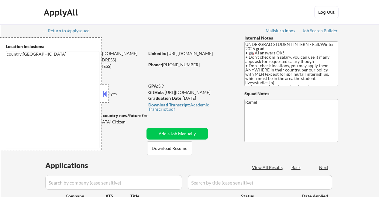
select select ""pending""
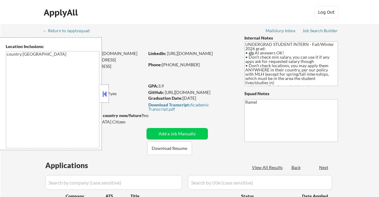
select select ""pending""
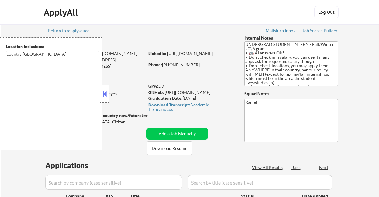
select select ""pending""
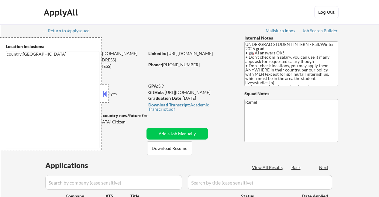
select select ""pending""
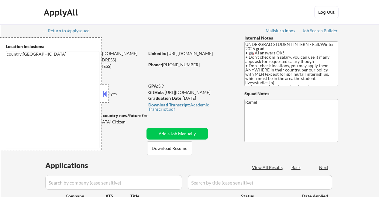
select select ""pending""
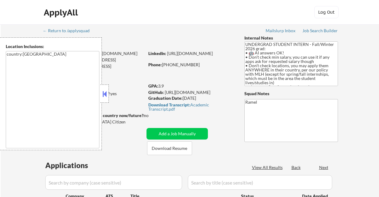
select select ""pending""
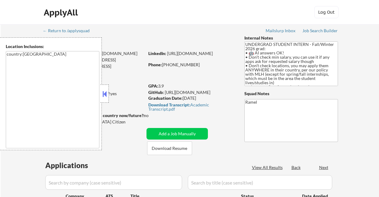
select select ""pending""
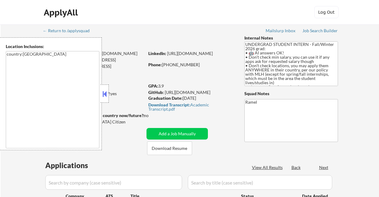
select select ""pending""
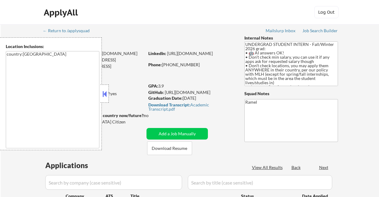
select select ""pending""
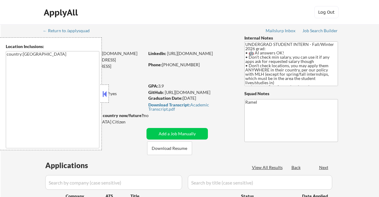
select select ""pending""
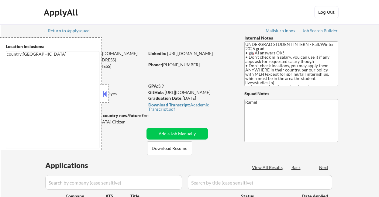
select select ""pending""
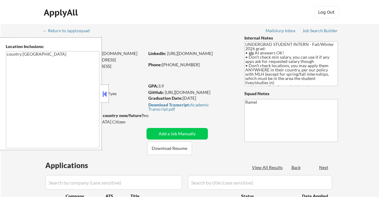
select select ""pending""
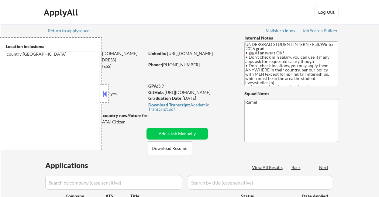
select select ""pending""
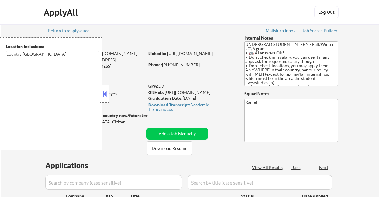
select select ""pending""
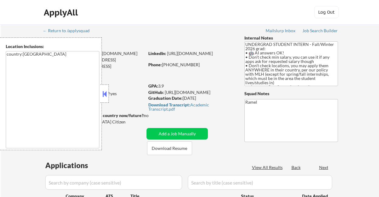
select select ""pending""
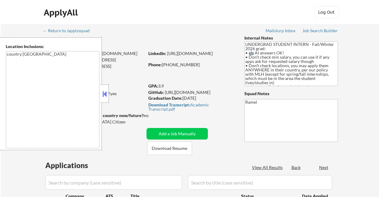
select select ""pending""
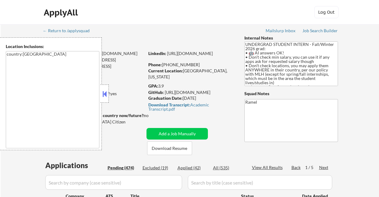
click at [107, 96] on button at bounding box center [104, 93] width 7 height 9
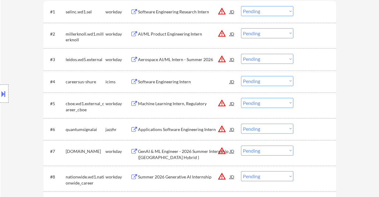
scroll to position [122, 0]
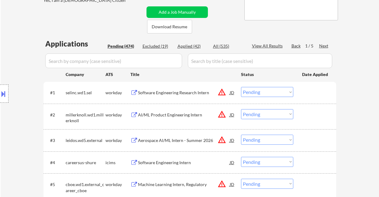
click at [7, 97] on div at bounding box center [4, 93] width 9 height 18
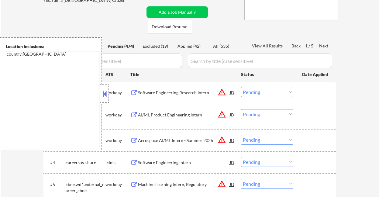
click at [106, 99] on div at bounding box center [104, 93] width 9 height 18
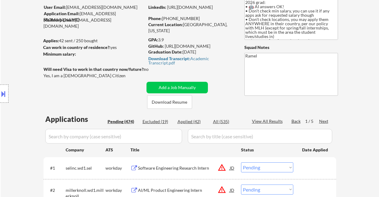
scroll to position [40, 0]
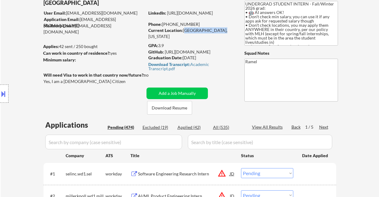
drag, startPoint x: 184, startPoint y: 29, endPoint x: 217, endPoint y: 30, distance: 33.1
click at [217, 30] on div "Current Location: [GEOGRAPHIC_DATA], [US_STATE]" at bounding box center [191, 33] width 86 height 12
copy div "Mountain View, Ca"
click at [8, 66] on div "Location Inclusions: country:US" at bounding box center [54, 93] width 109 height 113
click at [6, 93] on button at bounding box center [3, 94] width 7 height 10
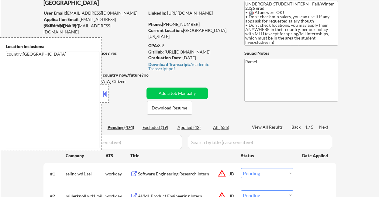
drag, startPoint x: 107, startPoint y: 90, endPoint x: 110, endPoint y: 83, distance: 7.6
click at [106, 90] on button at bounding box center [104, 93] width 7 height 9
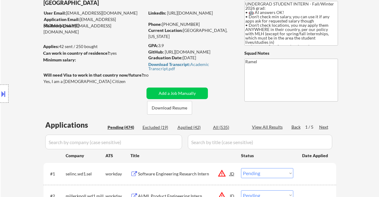
click at [19, 41] on div "Location Inclusions: country:US" at bounding box center [54, 93] width 109 height 113
drag, startPoint x: 17, startPoint y: 29, endPoint x: 34, endPoint y: 0, distance: 33.6
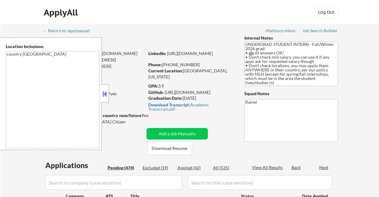
select select ""pending""
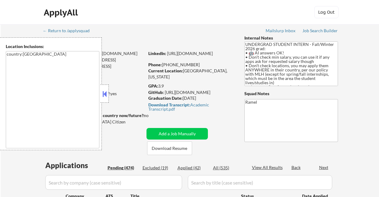
select select ""pending""
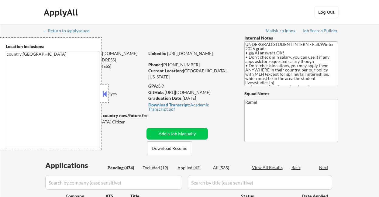
select select ""pending""
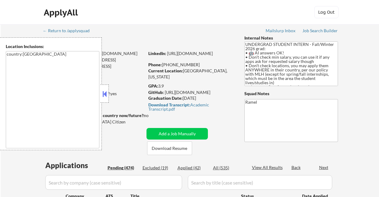
select select ""pending""
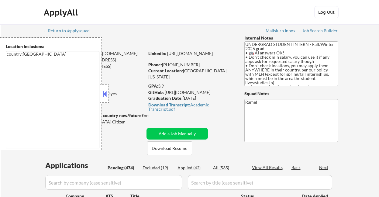
select select ""pending""
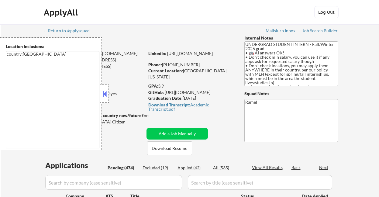
select select ""pending""
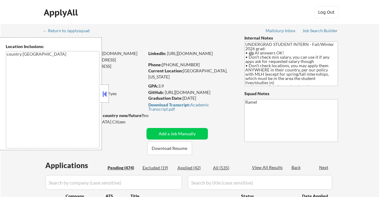
select select ""pending""
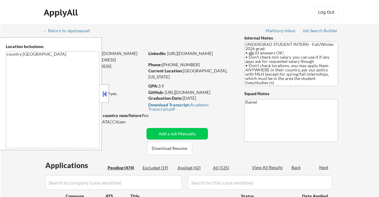
select select ""pending""
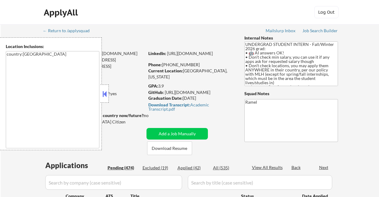
select select ""pending""
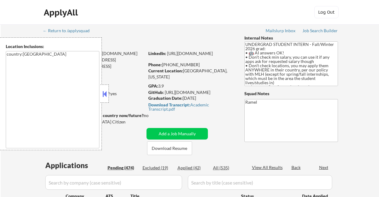
select select ""pending""
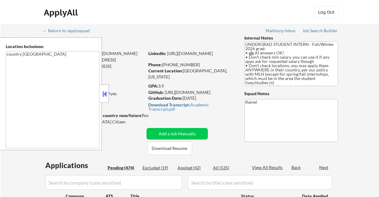
select select ""pending""
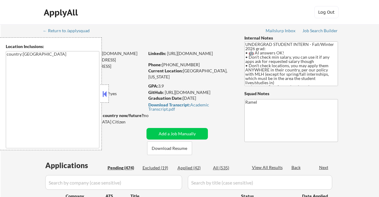
select select ""pending""
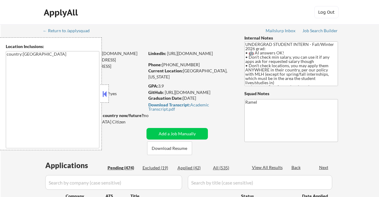
select select ""pending""
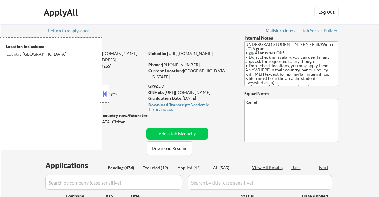
select select ""pending""
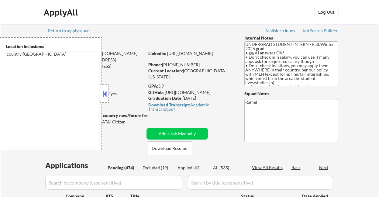
select select ""pending""
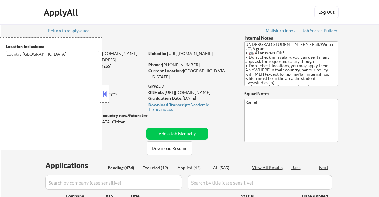
select select ""pending""
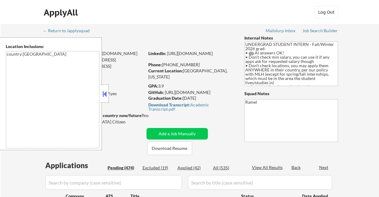
select select ""pending""
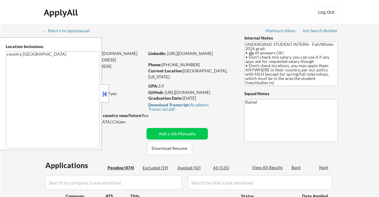
select select ""pending""
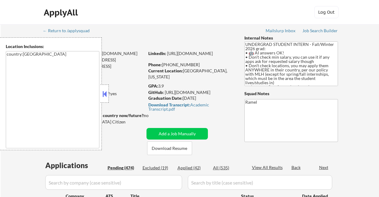
select select ""pending""
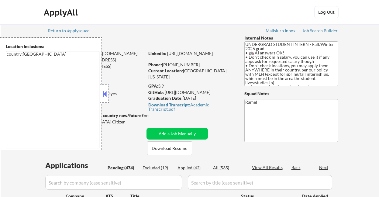
select select ""pending""
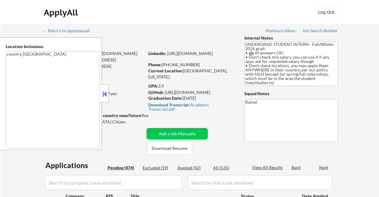
click at [106, 95] on button at bounding box center [104, 93] width 7 height 9
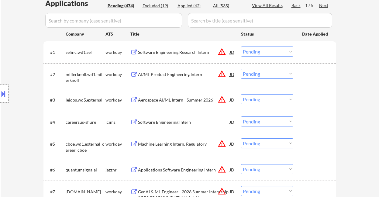
scroll to position [122, 0]
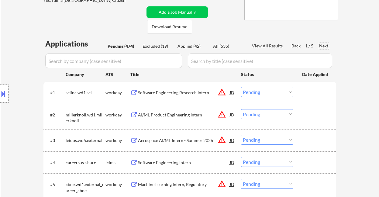
click at [325, 46] on div "Next" at bounding box center [324, 46] width 10 height 6
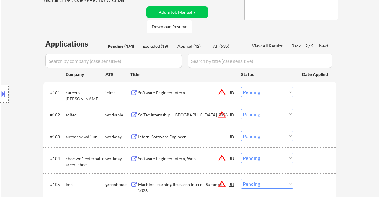
type textarea "Ramel [URL][DOMAIN_NAME]"
click at [296, 46] on div "Back" at bounding box center [296, 46] width 10 height 6
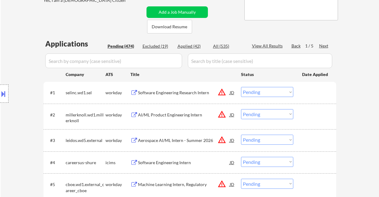
scroll to position [951, 0]
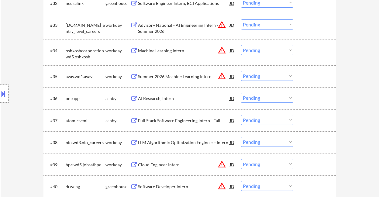
drag, startPoint x: 258, startPoint y: 98, endPoint x: 260, endPoint y: 102, distance: 5.3
click at [258, 98] on select "Choose an option... Pending Applied Excluded (Questions) Excluded (Expired) Exc…" at bounding box center [267, 98] width 52 height 10
click at [241, 93] on select "Choose an option... Pending Applied Excluded (Questions) Excluded (Expired) Exc…" at bounding box center [267, 98] width 52 height 10
click at [186, 124] on div "Full Stack Software Engineering Intern - Fall" at bounding box center [184, 120] width 92 height 11
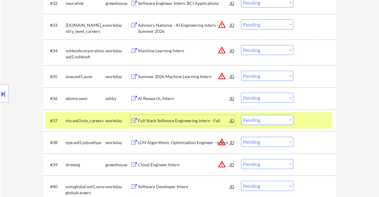
click at [256, 98] on select "Choose an option... Pending Applied Excluded (Questions) Excluded (Expired) Exc…" at bounding box center [267, 98] width 52 height 10
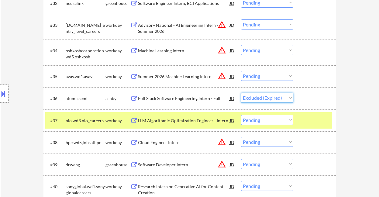
click at [241, 93] on select "Choose an option... Pending Applied Excluded (Questions) Excluded (Expired) Exc…" at bounding box center [267, 98] width 52 height 10
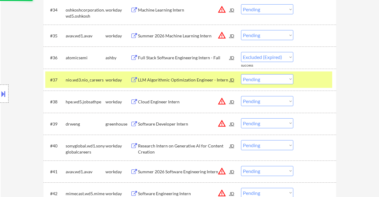
select select ""pending""
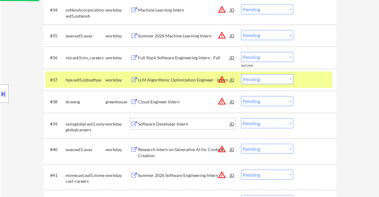
click at [165, 125] on div "Software Developer Intern" at bounding box center [184, 124] width 92 height 6
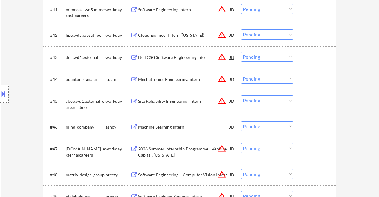
scroll to position [1153, 0]
click at [160, 128] on div "Machine Learning Intern" at bounding box center [184, 127] width 92 height 6
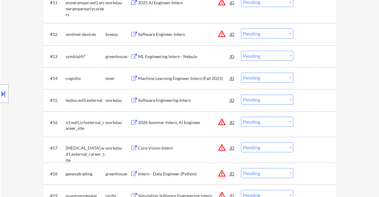
scroll to position [1182, 0]
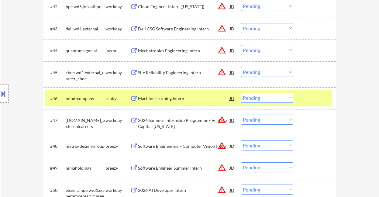
click at [260, 97] on select "Choose an option... Pending Applied Excluded (Questions) Excluded (Expired) Exc…" at bounding box center [267, 98] width 52 height 10
click at [241, 93] on select "Choose an option... Pending Applied Excluded (Questions) Excluded (Expired) Exc…" at bounding box center [267, 98] width 52 height 10
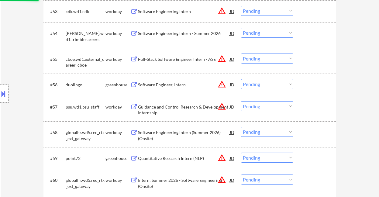
scroll to position [1465, 0]
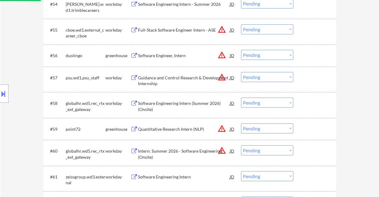
select select ""pending""
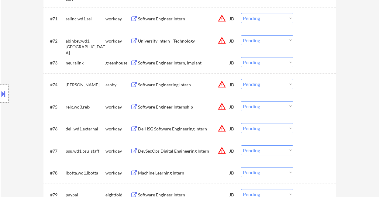
scroll to position [1911, 0]
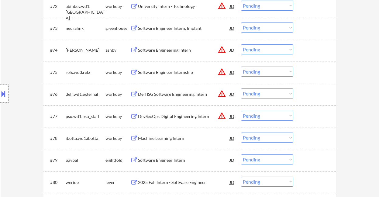
click at [163, 52] on div "Software Engineering Intern" at bounding box center [184, 50] width 92 height 6
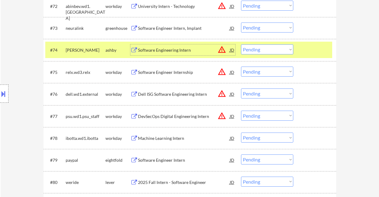
click at [255, 50] on select "Choose an option... Pending Applied Excluded (Questions) Excluded (Expired) Exc…" at bounding box center [267, 49] width 52 height 10
click at [241, 44] on select "Choose an option... Pending Applied Excluded (Questions) Excluded (Expired) Exc…" at bounding box center [267, 49] width 52 height 10
select select ""pending""
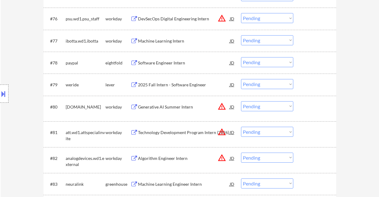
scroll to position [1992, 0]
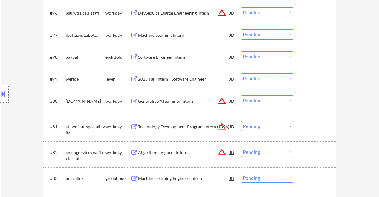
click at [163, 81] on div "2025 Fall Intern - Software Engineer" at bounding box center [184, 79] width 92 height 6
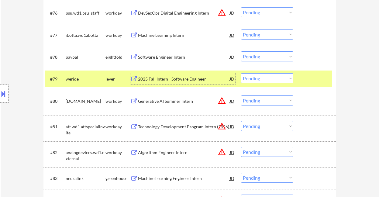
click at [157, 79] on div "2025 Fall Intern - Software Engineer" at bounding box center [184, 79] width 92 height 6
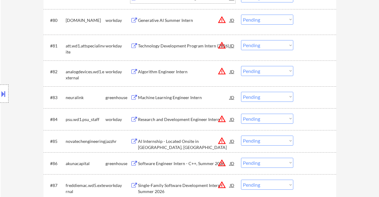
scroll to position [2154, 0]
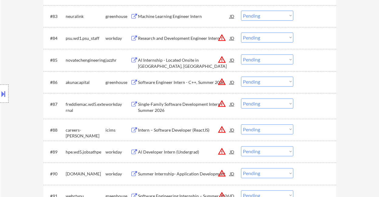
click at [166, 83] on div "Software Engineer Intern - C++, Summer 2026" at bounding box center [184, 82] width 92 height 6
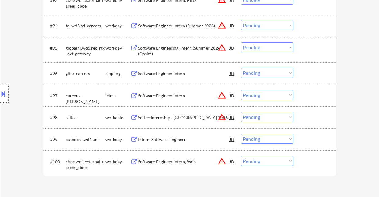
scroll to position [2397, 0]
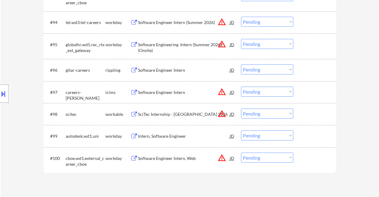
click at [172, 116] on div "SciTec Internship - Boulder 2026" at bounding box center [184, 114] width 92 height 6
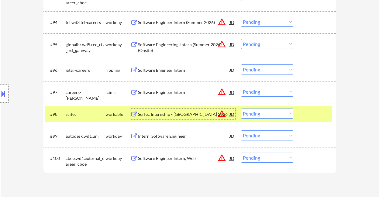
click at [262, 111] on select "Choose an option... Pending Applied Excluded (Questions) Excluded (Expired) Exc…" at bounding box center [267, 113] width 52 height 10
click at [241, 108] on select "Choose an option... Pending Applied Excluded (Questions) Excluded (Expired) Exc…" at bounding box center [267, 113] width 52 height 10
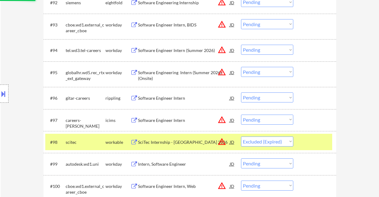
scroll to position [2357, 0]
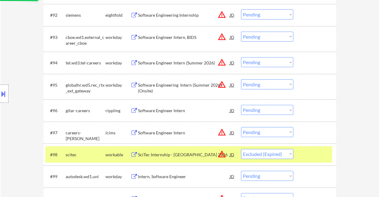
click at [154, 113] on div "Software Engineer Intern" at bounding box center [184, 111] width 92 height 6
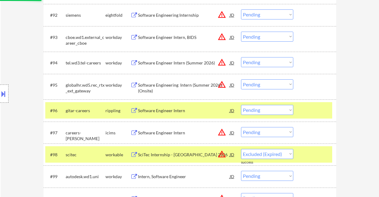
select select ""pending""
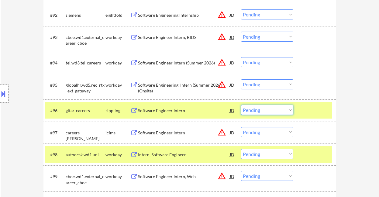
drag, startPoint x: 257, startPoint y: 111, endPoint x: 258, endPoint y: 114, distance: 3.2
click at [257, 111] on select "Choose an option... Pending Applied Excluded (Questions) Excluded (Expired) Exc…" at bounding box center [267, 110] width 52 height 10
click at [241, 105] on select "Choose an option... Pending Applied Excluded (Questions) Excluded (Expired) Exc…" at bounding box center [267, 110] width 52 height 10
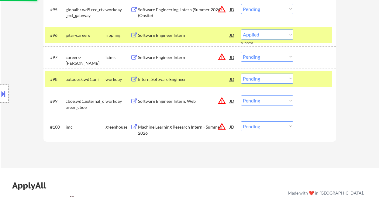
scroll to position [2438, 0]
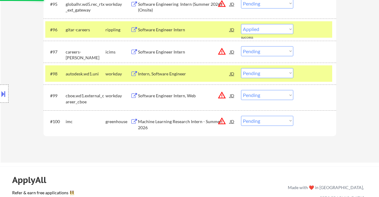
click at [180, 120] on div "Machine Learning Research Intern - Summer 2026" at bounding box center [184, 125] width 92 height 12
select select ""pending""
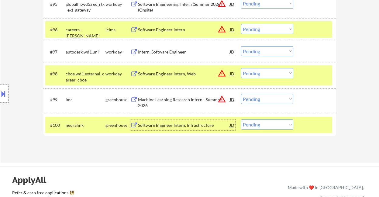
click at [169, 99] on div "Machine Learning Research Intern - Summer 2026" at bounding box center [184, 103] width 92 height 12
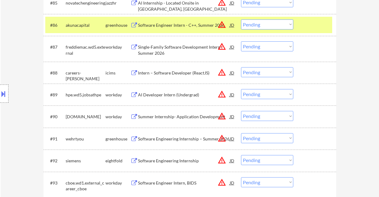
scroll to position [2195, 0]
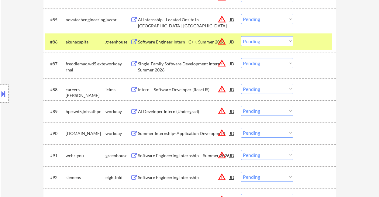
click at [180, 159] on div "Software Engineering Internship – Summer 2026" at bounding box center [184, 155] width 92 height 11
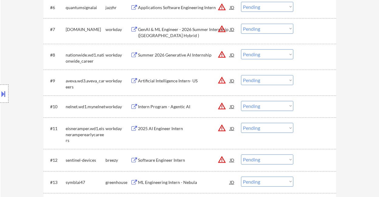
scroll to position [53, 0]
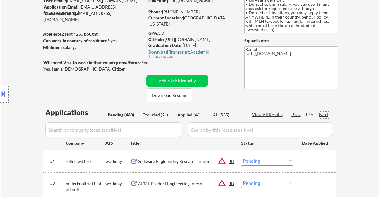
click at [321, 113] on div "Next" at bounding box center [324, 115] width 10 height 6
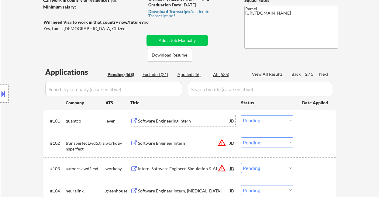
click at [187, 120] on div "Software Engineering Intern" at bounding box center [184, 121] width 92 height 6
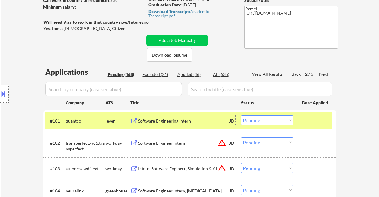
click at [250, 122] on select "Choose an option... Pending Applied Excluded (Questions) Excluded (Expired) Exc…" at bounding box center [267, 120] width 52 height 10
click at [241, 115] on select "Choose an option... Pending Applied Excluded (Questions) Excluded (Expired) Exc…" at bounding box center [267, 120] width 52 height 10
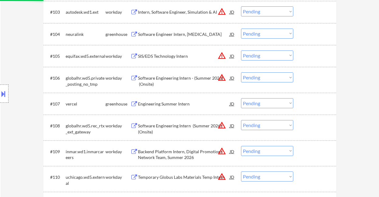
scroll to position [256, 0]
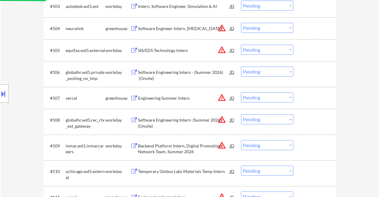
select select ""pending""
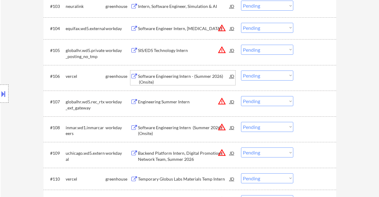
click at [169, 78] on div "Software Engineering Intern - (Summer 2026) (Onsite)" at bounding box center [184, 79] width 92 height 12
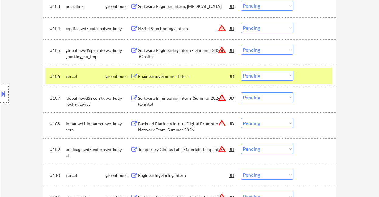
click at [154, 81] on div "Engineering Summer Intern" at bounding box center [184, 75] width 92 height 11
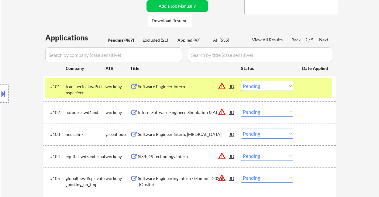
scroll to position [53, 0]
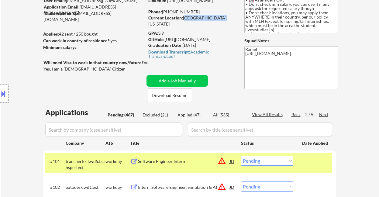
drag, startPoint x: 186, startPoint y: 16, endPoint x: 217, endPoint y: 18, distance: 31.7
click at [217, 18] on div "Current Location: Mountain View, California" at bounding box center [191, 21] width 86 height 12
copy div "Mountain View, Ca"
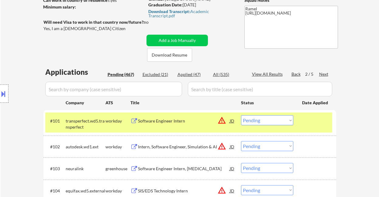
scroll to position [233, 0]
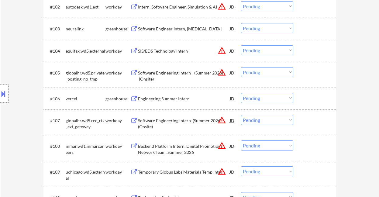
click at [259, 102] on select "Choose an option... Pending Applied Excluded (Questions) Excluded (Expired) Exc…" at bounding box center [267, 98] width 52 height 10
click at [241, 93] on select "Choose an option... Pending Applied Excluded (Questions) Excluded (Expired) Exc…" at bounding box center [267, 98] width 52 height 10
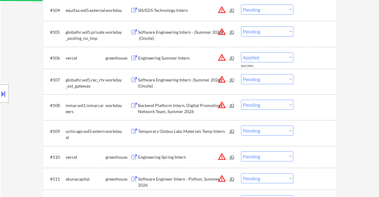
select select ""pending""
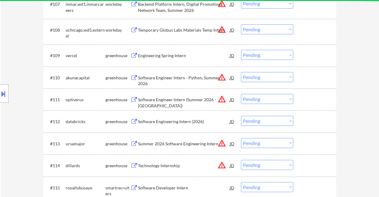
scroll to position [355, 0]
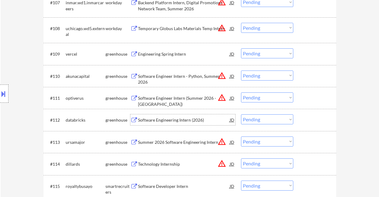
click at [156, 119] on div "Software Engineering Intern (2026)" at bounding box center [184, 120] width 92 height 6
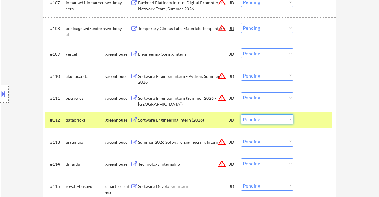
click at [262, 122] on select "Choose an option... Pending Applied Excluded (Questions) Excluded (Expired) Exc…" at bounding box center [267, 119] width 52 height 10
click at [241, 114] on select "Choose an option... Pending Applied Excluded (Questions) Excluded (Expired) Exc…" at bounding box center [267, 119] width 52 height 10
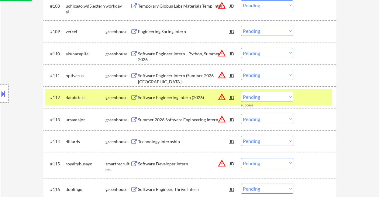
scroll to position [395, 0]
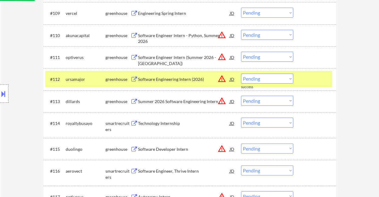
click at [164, 82] on div "Software Engineering Intern (2026)" at bounding box center [184, 79] width 92 height 6
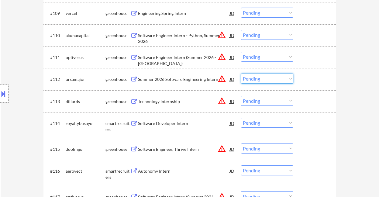
click at [261, 79] on select "Choose an option... Pending Applied Excluded (Questions) Excluded (Expired) Exc…" at bounding box center [267, 79] width 52 height 10
click at [241, 74] on select "Choose an option... Pending Applied Excluded (Questions) Excluded (Expired) Exc…" at bounding box center [267, 79] width 52 height 10
click at [153, 100] on div "Technology Internship" at bounding box center [184, 101] width 92 height 6
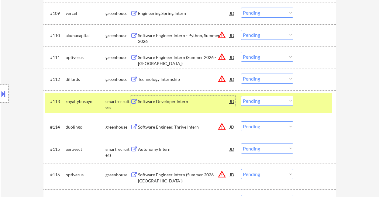
drag, startPoint x: 266, startPoint y: 77, endPoint x: 265, endPoint y: 83, distance: 6.4
click at [266, 77] on select "Choose an option... Pending Applied Excluded (Questions) Excluded (Expired) Exc…" at bounding box center [267, 79] width 52 height 10
click at [241, 74] on select "Choose an option... Pending Applied Excluded (Questions) Excluded (Expired) Exc…" at bounding box center [267, 79] width 52 height 10
click at [167, 106] on div "Software Developer Intern" at bounding box center [184, 101] width 92 height 11
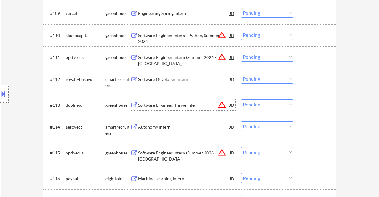
click at [253, 79] on select "Choose an option... Pending Applied Excluded (Questions) Excluded (Expired) Exc…" at bounding box center [267, 79] width 52 height 10
click at [241, 74] on select "Choose an option... Pending Applied Excluded (Questions) Excluded (Expired) Exc…" at bounding box center [267, 79] width 52 height 10
click at [164, 129] on div "Autonomy Intern" at bounding box center [184, 127] width 92 height 6
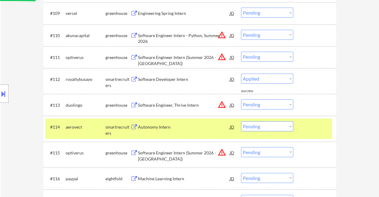
select select ""pending""
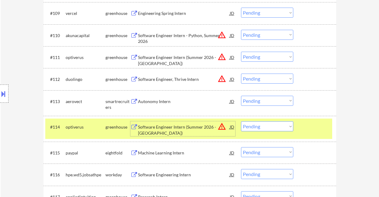
drag, startPoint x: 254, startPoint y: 99, endPoint x: 258, endPoint y: 105, distance: 7.5
click at [254, 99] on select "Choose an option... Pending Applied Excluded (Questions) Excluded (Expired) Exc…" at bounding box center [267, 101] width 52 height 10
click at [241, 96] on select "Choose an option... Pending Applied Excluded (Questions) Excluded (Expired) Exc…" at bounding box center [267, 101] width 52 height 10
select select ""pending""
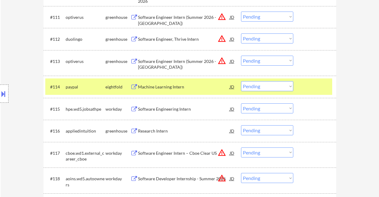
scroll to position [436, 0]
click at [157, 133] on div "Research Intern" at bounding box center [184, 131] width 92 height 6
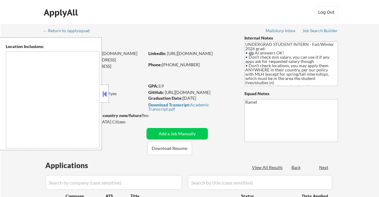
select select ""pending""
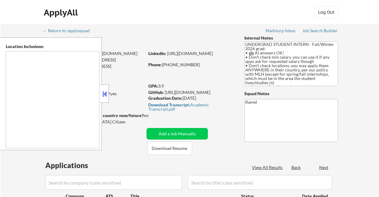
select select ""pending""
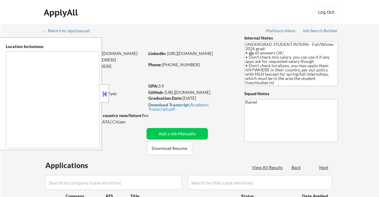
select select ""pending""
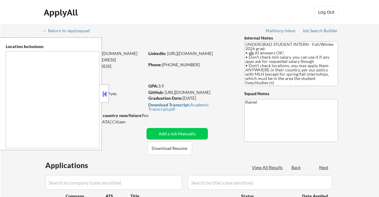
select select ""pending""
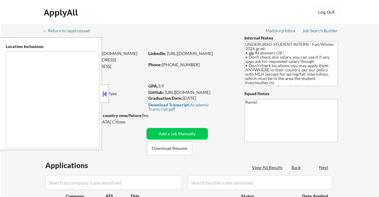
select select ""pending""
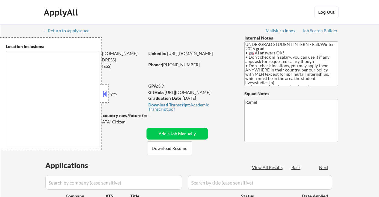
select select ""pending""
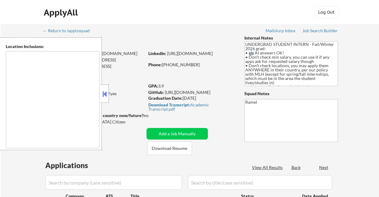
select select ""pending""
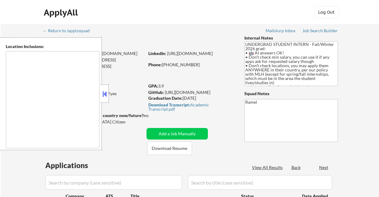
select select ""pending""
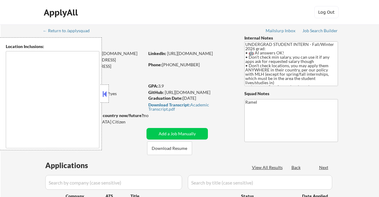
select select ""pending""
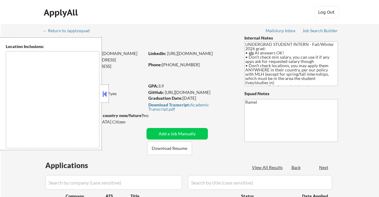
select select ""pending""
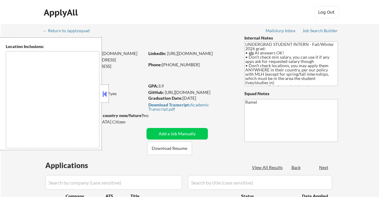
select select ""pending""
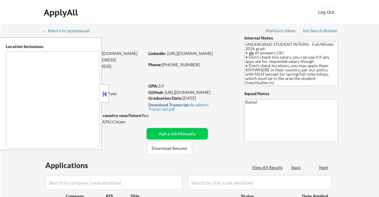
select select ""pending""
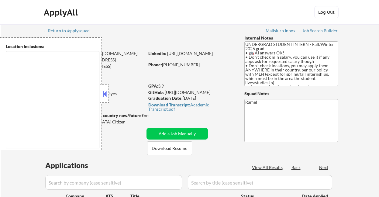
select select ""pending""
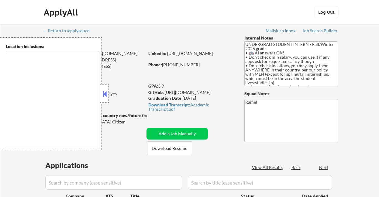
select select ""pending""
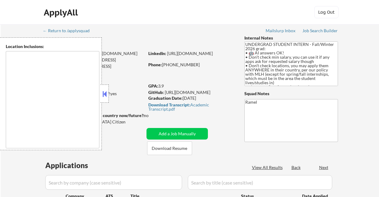
select select ""pending""
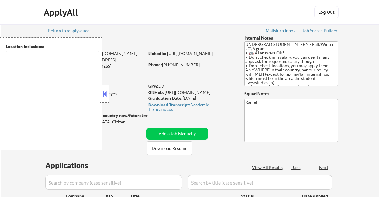
select select ""pending""
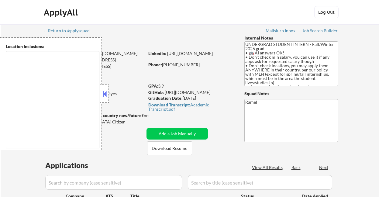
select select ""pending""
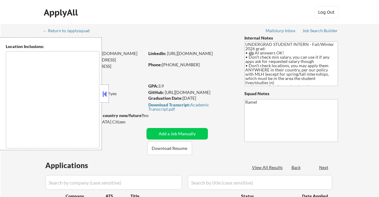
select select ""pending""
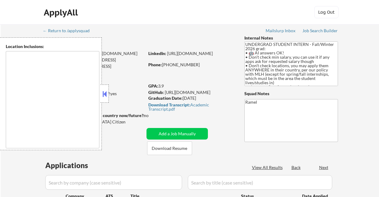
select select ""pending""
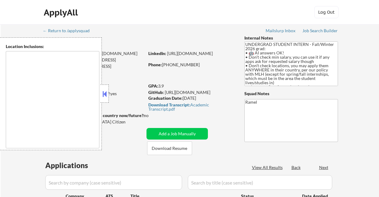
select select ""pending""
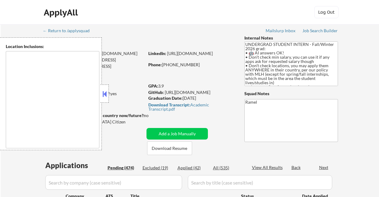
type textarea "country:[GEOGRAPHIC_DATA]"
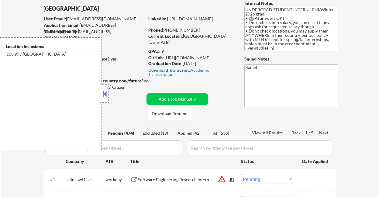
scroll to position [40, 0]
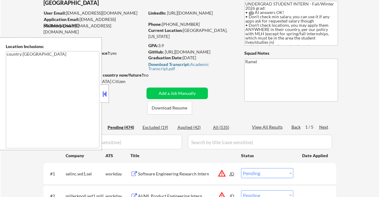
click at [104, 95] on button at bounding box center [104, 93] width 7 height 9
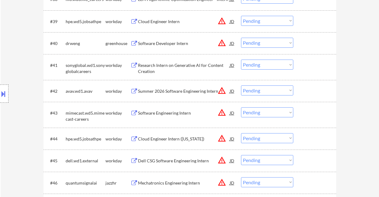
scroll to position [972, 0]
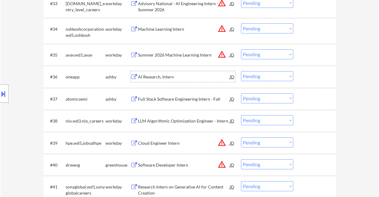
click at [159, 77] on div "AI Research, Intern" at bounding box center [184, 77] width 92 height 6
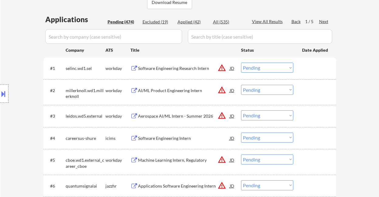
scroll to position [125, 0]
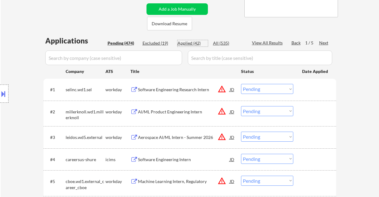
click at [189, 43] on div "Applied (42)" at bounding box center [192, 43] width 30 height 6
select select ""applied""
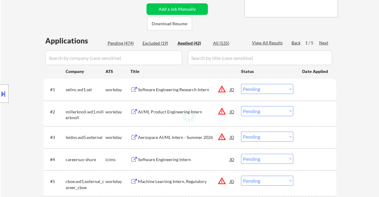
select select ""applied""
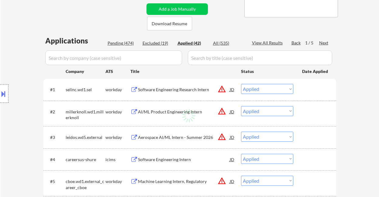
select select ""applied""
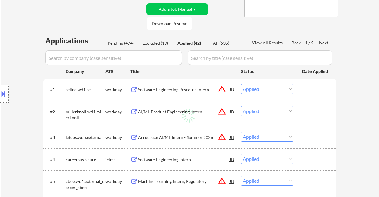
select select ""applied""
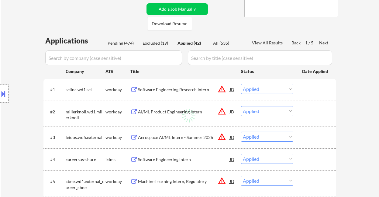
select select ""applied""
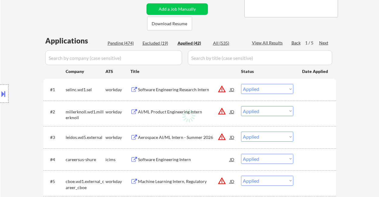
select select ""applied""
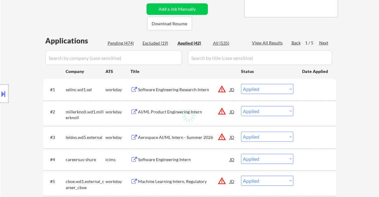
select select ""applied""
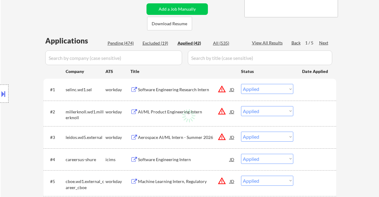
select select ""applied""
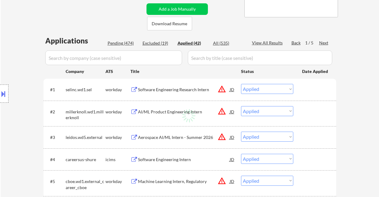
select select ""applied""
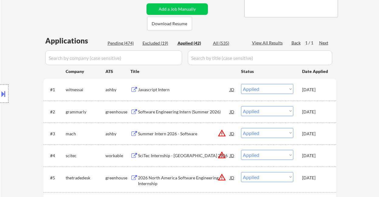
type textarea "Ramel [URL][DOMAIN_NAME]"
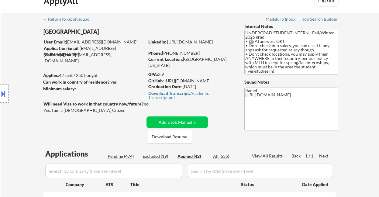
scroll to position [0, 0]
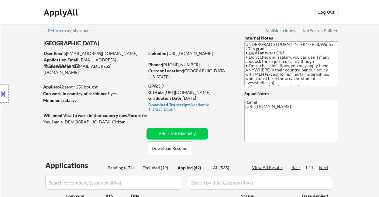
drag, startPoint x: 181, startPoint y: 64, endPoint x: 166, endPoint y: 63, distance: 15.8
click at [166, 63] on div "Phone: +1 (347) 834-7434" at bounding box center [191, 65] width 86 height 6
copy div "1 (347) 834-7434"
select select ""applied""
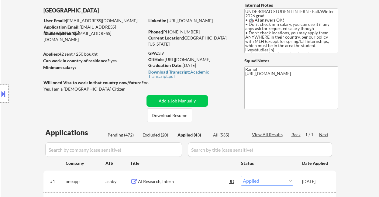
scroll to position [20, 0]
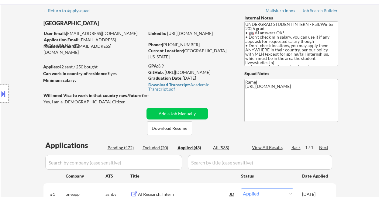
select select ""applied""
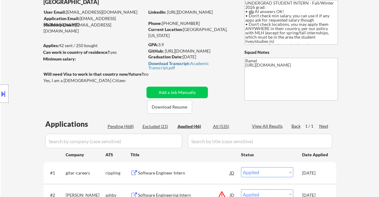
scroll to position [21, 0]
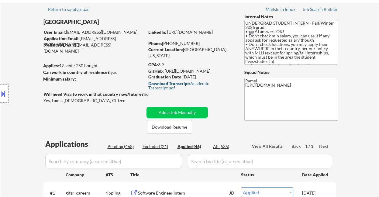
click at [199, 83] on div "Download Transcript: Academic Transcript.pdf" at bounding box center [190, 85] width 84 height 9
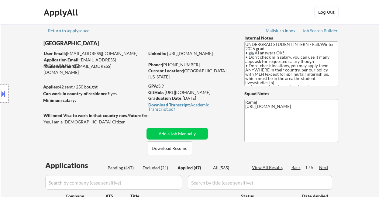
select select ""applied""
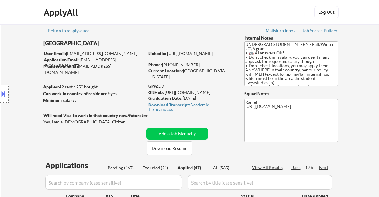
select select ""applied""
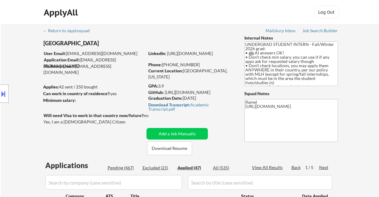
select select ""applied""
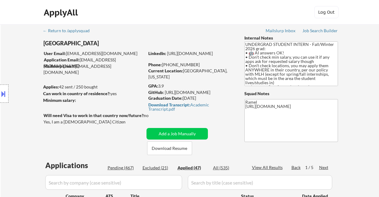
select select ""applied""
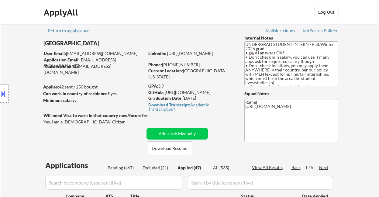
select select ""applied""
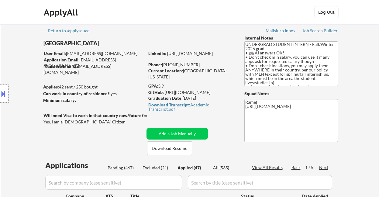
select select ""applied""
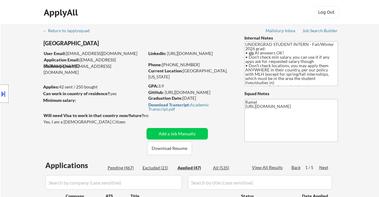
select select ""applied""
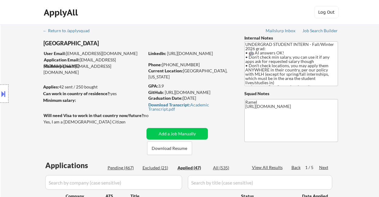
select select ""applied""
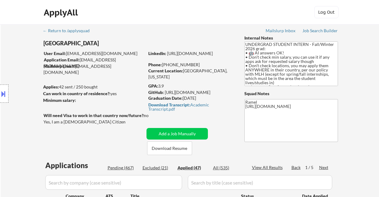
select select ""applied""
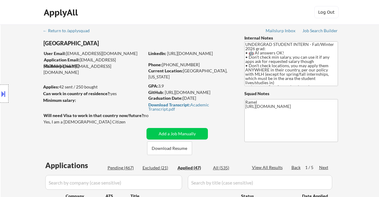
select select ""applied""
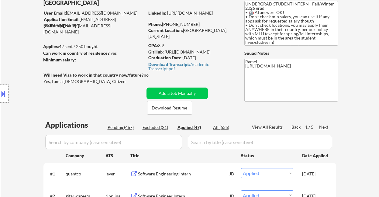
scroll to position [40, 0]
select select ""applied""
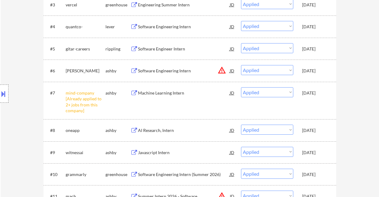
scroll to position [243, 0]
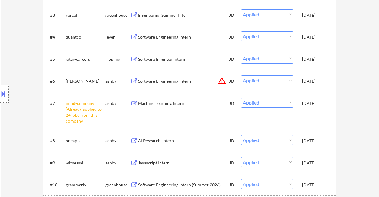
select select ""applied""
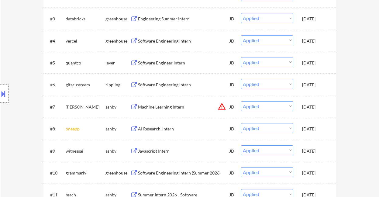
select select ""applied""
